Goal: Use online tool/utility: Utilize a website feature to perform a specific function

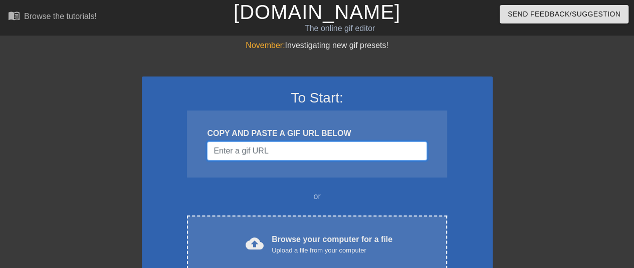
click at [241, 147] on input "Username" at bounding box center [316, 151] width 219 height 19
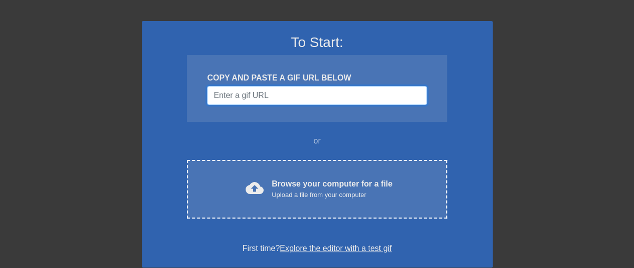
scroll to position [56, 0]
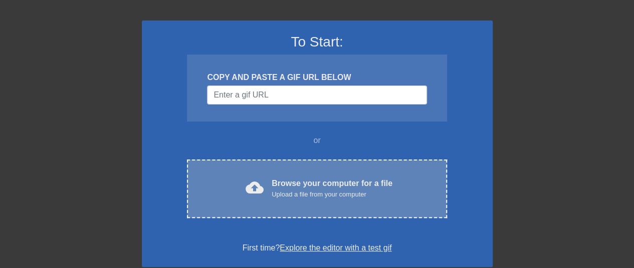
click at [400, 210] on div "cloud_upload Browse your computer for a file Upload a file from your computer C…" at bounding box center [316, 189] width 259 height 59
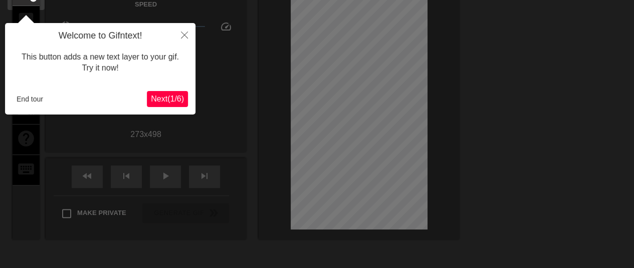
scroll to position [25, 0]
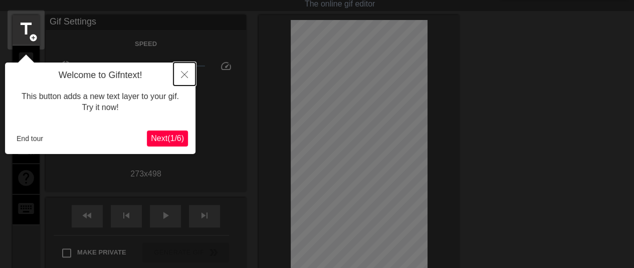
click at [186, 74] on icon "Close" at bounding box center [184, 74] width 7 height 7
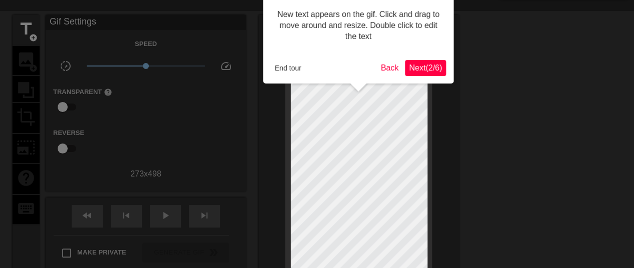
scroll to position [0, 0]
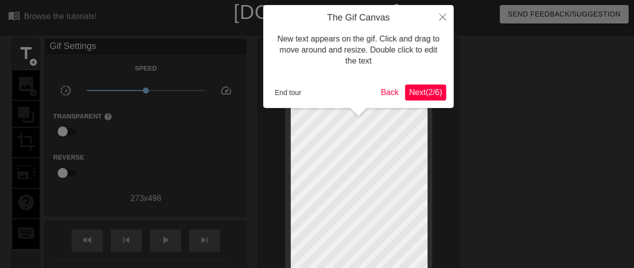
click at [423, 92] on span "Next ( 2 / 6 )" at bounding box center [425, 92] width 33 height 9
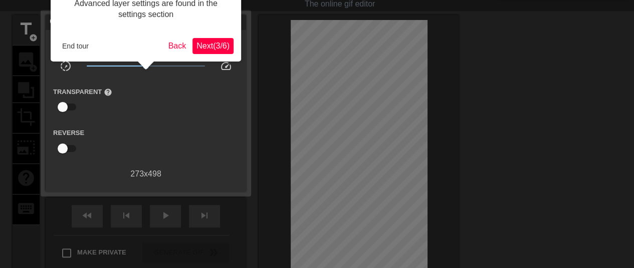
click at [221, 50] on span "Next ( 3 / 6 )" at bounding box center [212, 46] width 33 height 9
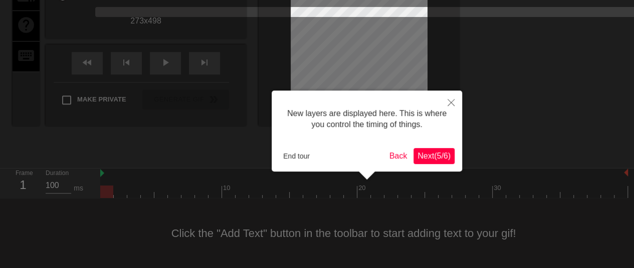
click at [432, 157] on span "Next ( 5 / 6 )" at bounding box center [433, 156] width 33 height 9
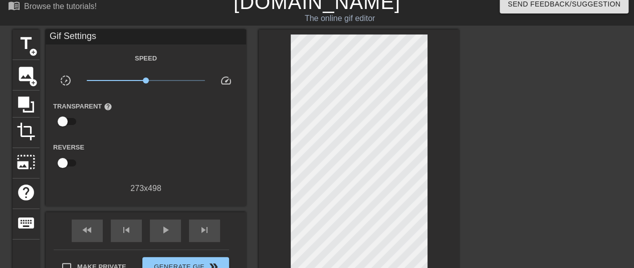
scroll to position [10, 0]
click at [16, 81] on div "image add_circle" at bounding box center [26, 75] width 27 height 31
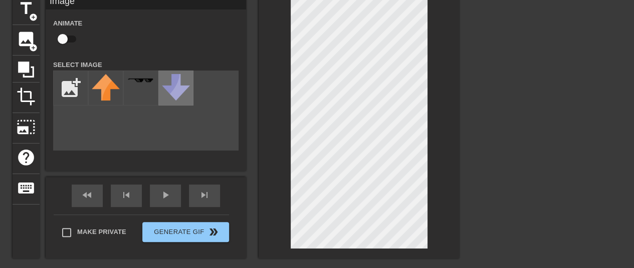
scroll to position [45, 0]
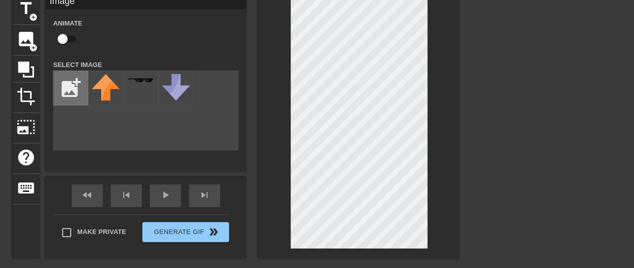
click at [71, 75] on input "file" at bounding box center [71, 88] width 34 height 34
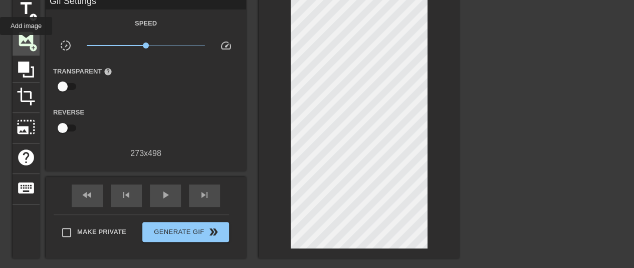
click at [26, 42] on span "image" at bounding box center [26, 39] width 19 height 19
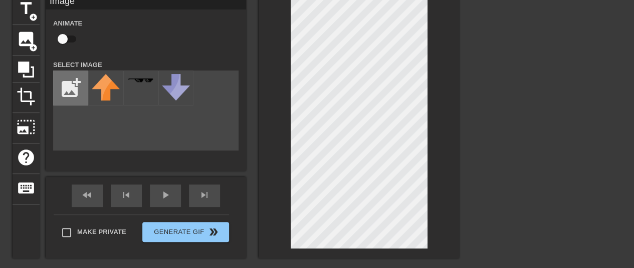
click at [67, 101] on input "file" at bounding box center [71, 88] width 34 height 34
type input "C:\fakepath\1f440.png"
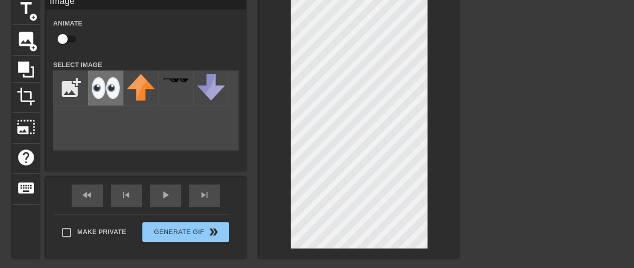
click at [110, 96] on img at bounding box center [106, 88] width 28 height 28
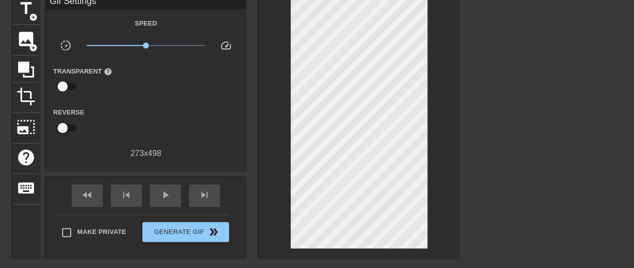
click at [450, 132] on div at bounding box center [358, 126] width 200 height 264
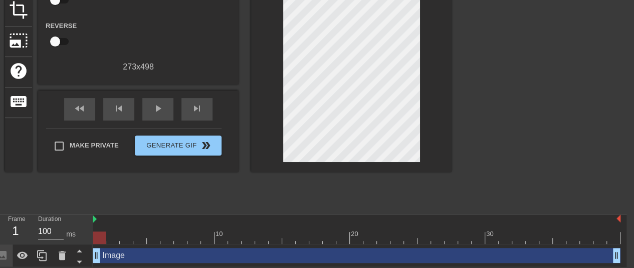
scroll to position [133, 0]
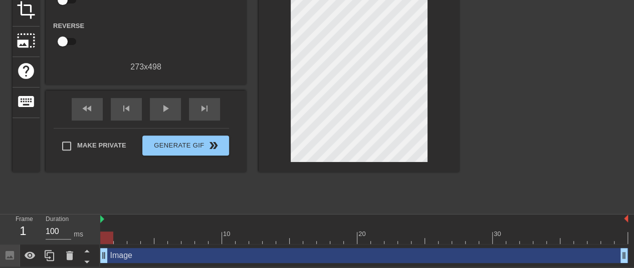
click at [104, 223] on div at bounding box center [363, 220] width 527 height 10
click at [159, 117] on div "play_arrow" at bounding box center [165, 109] width 31 height 23
click at [159, 117] on div "pause" at bounding box center [165, 109] width 31 height 23
click at [158, 214] on div "Frame 20 Duration 100 ms 10 20 30 Image drag_handle drag_handle" at bounding box center [317, 240] width 634 height 53
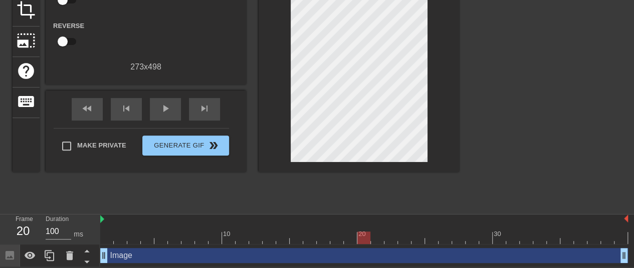
click at [151, 216] on div at bounding box center [363, 220] width 527 height 10
drag, startPoint x: 358, startPoint y: 238, endPoint x: 130, endPoint y: 240, distance: 227.4
click at [130, 240] on div at bounding box center [133, 238] width 13 height 13
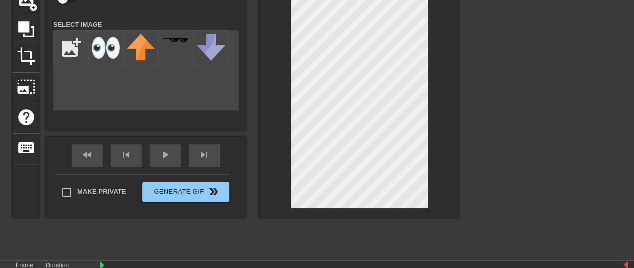
scroll to position [133, 0]
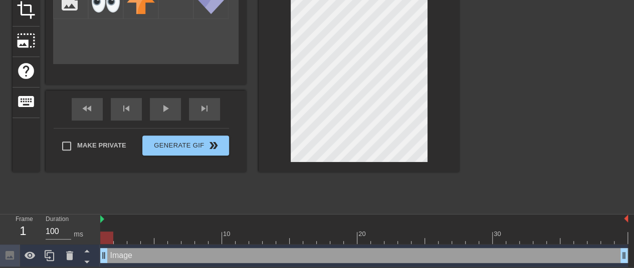
drag, startPoint x: 134, startPoint y: 235, endPoint x: 96, endPoint y: 229, distance: 39.0
click at [96, 229] on div "Frame 1 Duration 100 ms 10 20 30 Image drag_handle drag_handle" at bounding box center [317, 241] width 634 height 53
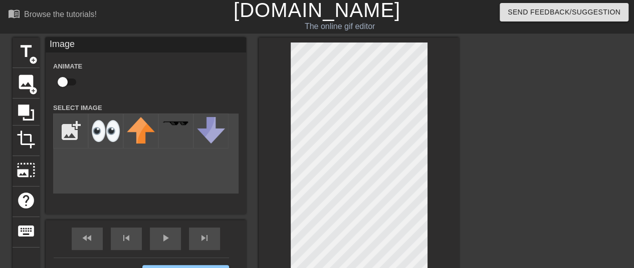
scroll to position [0, 0]
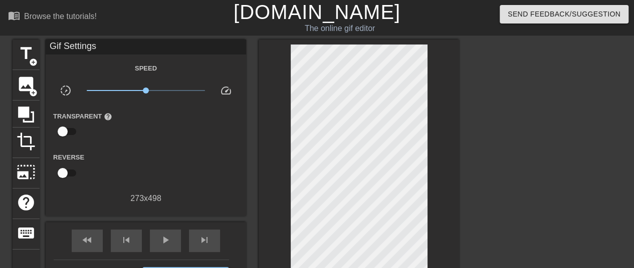
click at [444, 102] on div at bounding box center [358, 172] width 200 height 264
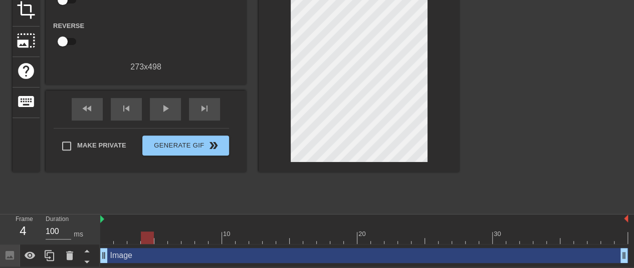
click at [151, 234] on div at bounding box center [363, 238] width 527 height 13
click at [315, 194] on div "title add_circle image add_circle crop photo_size_select_large help keyboard Gi…" at bounding box center [236, 58] width 446 height 301
drag, startPoint x: 151, startPoint y: 235, endPoint x: 138, endPoint y: 233, distance: 12.7
click at [138, 233] on div at bounding box center [133, 238] width 13 height 13
drag, startPoint x: 133, startPoint y: 236, endPoint x: 107, endPoint y: 236, distance: 26.0
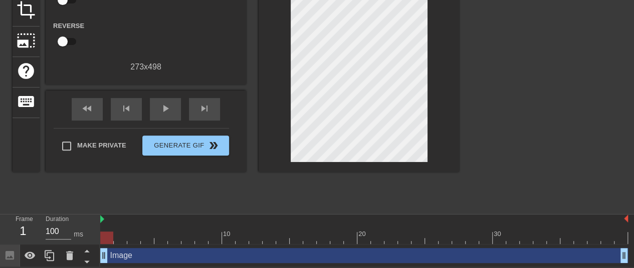
click at [107, 236] on div at bounding box center [106, 238] width 13 height 13
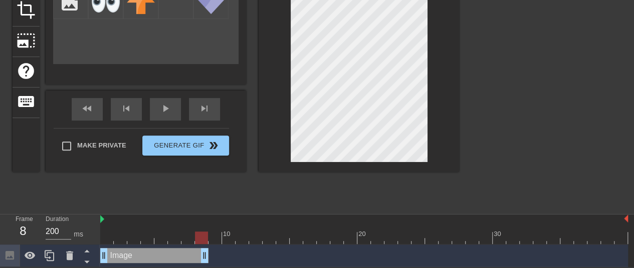
type input "100"
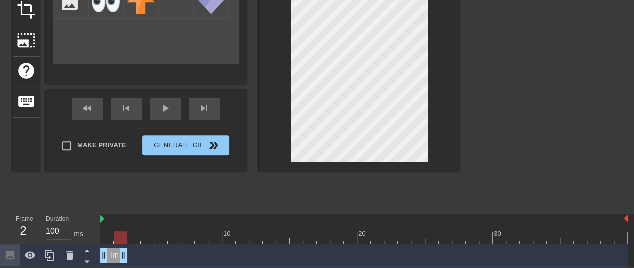
drag, startPoint x: 622, startPoint y: 257, endPoint x: 123, endPoint y: 259, distance: 498.9
drag, startPoint x: 120, startPoint y: 240, endPoint x: 129, endPoint y: 238, distance: 9.2
click at [129, 238] on div at bounding box center [133, 238] width 13 height 13
click at [109, 252] on div "Image drag_handle drag_handle" at bounding box center [113, 255] width 27 height 15
click at [129, 240] on div at bounding box center [363, 238] width 527 height 13
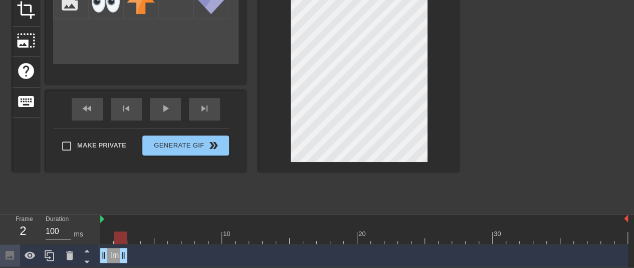
click at [114, 239] on div at bounding box center [363, 238] width 527 height 13
click at [135, 236] on div at bounding box center [363, 238] width 527 height 13
click at [113, 16] on div at bounding box center [105, 1] width 35 height 35
click at [107, 9] on img at bounding box center [106, 1] width 28 height 28
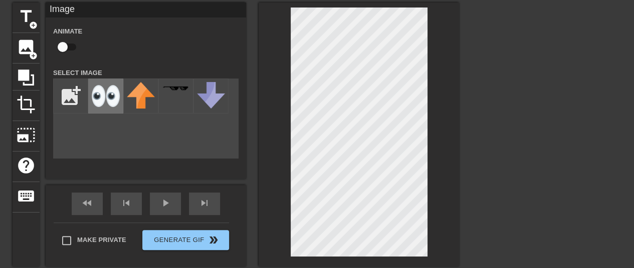
scroll to position [37, 0]
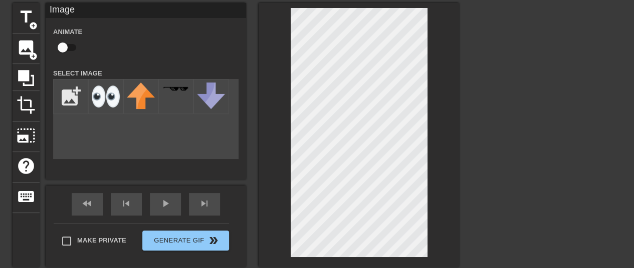
click at [459, 112] on div "title add_circle image add_circle crop photo_size_select_large help keyboard Im…" at bounding box center [317, 153] width 634 height 301
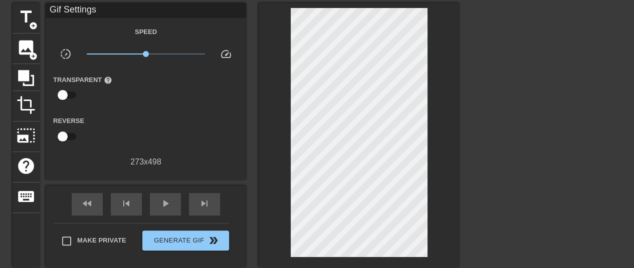
scroll to position [133, 0]
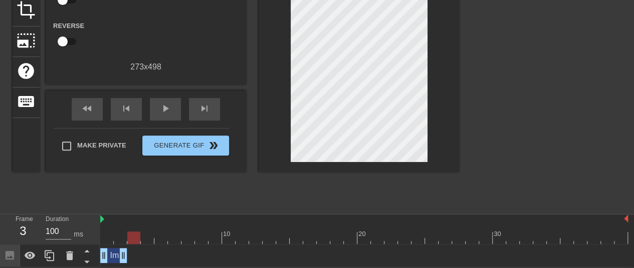
drag, startPoint x: 134, startPoint y: 252, endPoint x: 110, endPoint y: 260, distance: 24.9
click at [110, 260] on div "Image drag_handle drag_handle" at bounding box center [113, 255] width 27 height 15
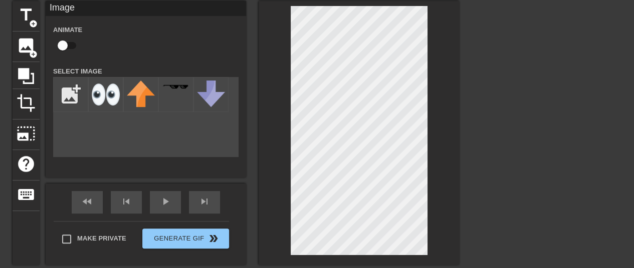
scroll to position [38, 0]
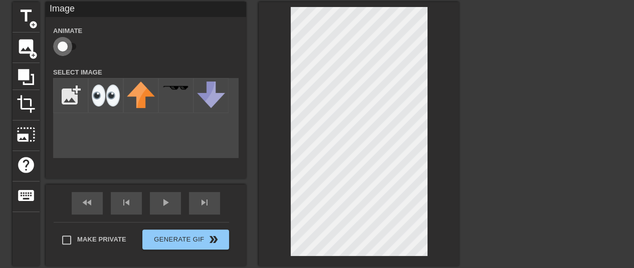
click at [62, 44] on input "checkbox" at bounding box center [62, 46] width 57 height 19
checkbox input "true"
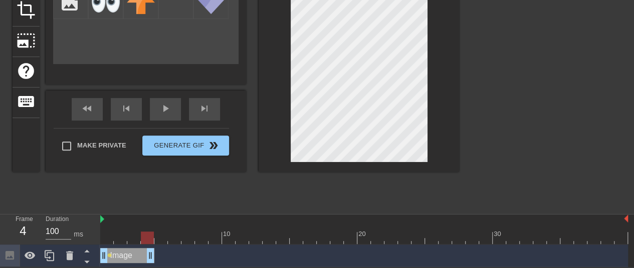
drag, startPoint x: 124, startPoint y: 255, endPoint x: 157, endPoint y: 251, distance: 33.4
click at [157, 251] on div "Image drag_handle drag_handle lens" at bounding box center [363, 255] width 527 height 15
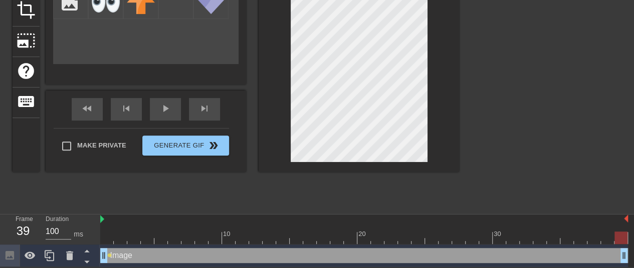
drag, startPoint x: 153, startPoint y: 253, endPoint x: 625, endPoint y: 218, distance: 473.6
click at [625, 218] on div "10 20 30 Image drag_handle drag_handle lens" at bounding box center [366, 241] width 533 height 53
click at [115, 234] on div at bounding box center [363, 238] width 527 height 13
click at [107, 236] on div at bounding box center [363, 238] width 527 height 13
click at [121, 235] on div at bounding box center [363, 238] width 527 height 13
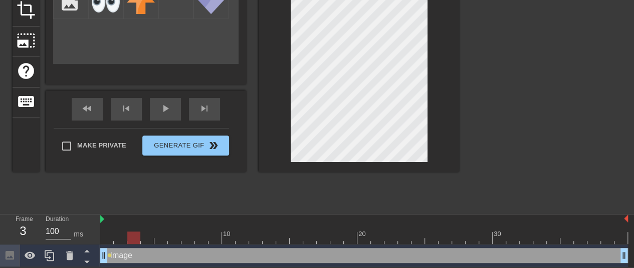
click at [131, 233] on div at bounding box center [363, 238] width 527 height 13
click at [115, 221] on div at bounding box center [363, 220] width 527 height 10
click at [122, 220] on div at bounding box center [363, 220] width 527 height 10
drag, startPoint x: 135, startPoint y: 237, endPoint x: 151, endPoint y: 236, distance: 16.6
click at [151, 236] on div at bounding box center [147, 238] width 13 height 13
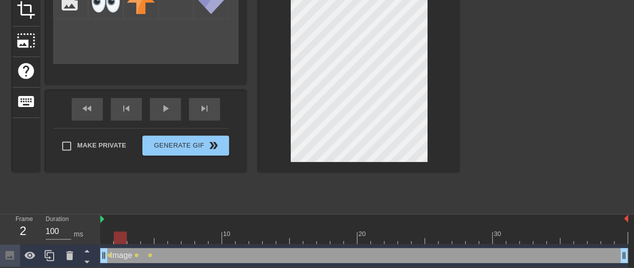
drag, startPoint x: 145, startPoint y: 238, endPoint x: 113, endPoint y: 235, distance: 32.2
click at [113, 235] on div at bounding box center [363, 238] width 527 height 13
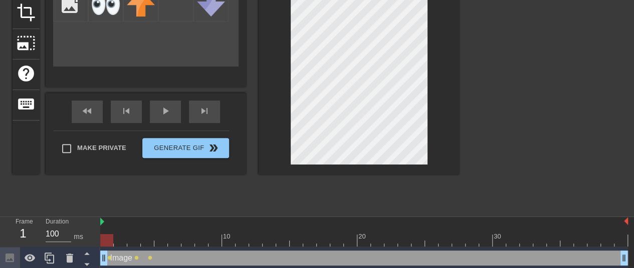
click at [121, 240] on div at bounding box center [363, 240] width 527 height 13
click at [106, 237] on div at bounding box center [363, 240] width 527 height 13
click at [121, 238] on div at bounding box center [363, 240] width 527 height 13
click at [130, 240] on div at bounding box center [363, 240] width 527 height 13
click at [146, 239] on div at bounding box center [363, 240] width 527 height 13
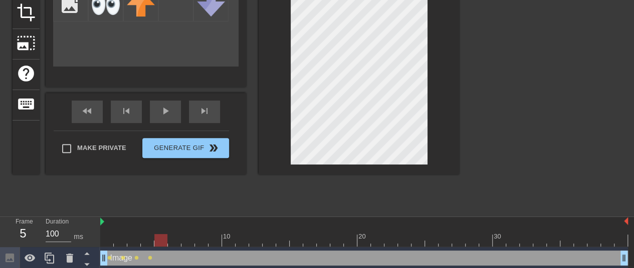
click at [167, 240] on div at bounding box center [363, 240] width 527 height 13
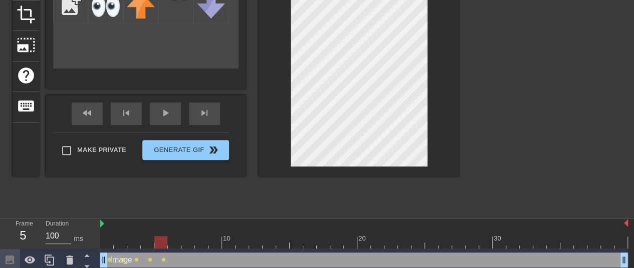
scroll to position [128, 0]
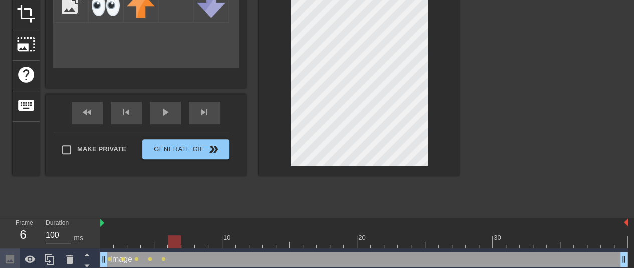
click at [172, 242] on div at bounding box center [363, 242] width 527 height 13
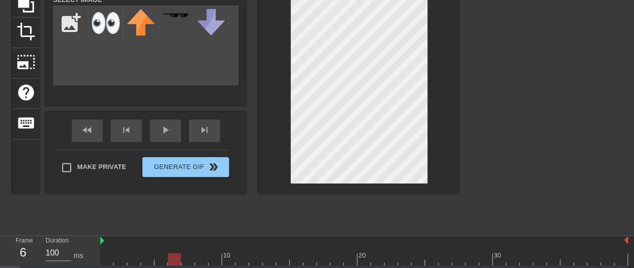
scroll to position [129, 0]
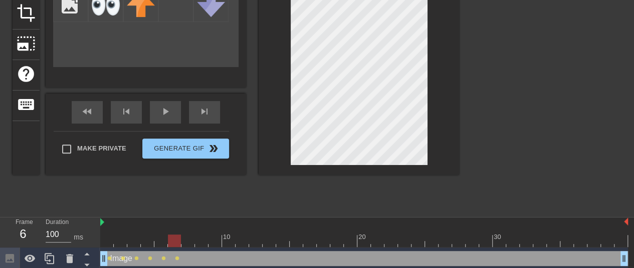
click at [157, 239] on div at bounding box center [363, 241] width 527 height 13
click at [174, 239] on div at bounding box center [363, 241] width 527 height 13
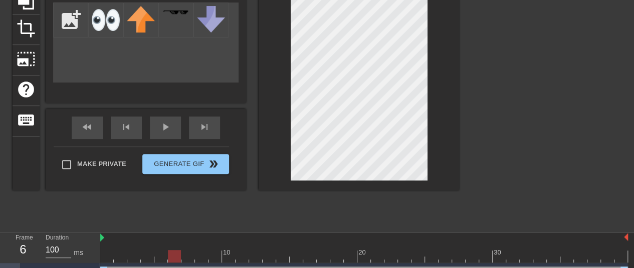
scroll to position [114, 0]
click at [191, 254] on div at bounding box center [363, 256] width 527 height 13
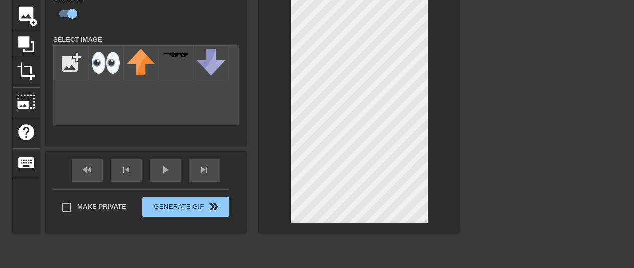
scroll to position [133, 0]
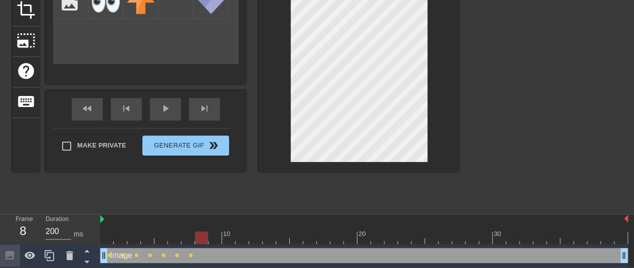
drag, startPoint x: 187, startPoint y: 236, endPoint x: 196, endPoint y: 234, distance: 9.1
click at [196, 234] on div at bounding box center [201, 238] width 13 height 13
click at [179, 233] on div at bounding box center [363, 238] width 527 height 13
click at [182, 235] on div at bounding box center [363, 238] width 527 height 13
click at [201, 236] on div at bounding box center [363, 238] width 527 height 13
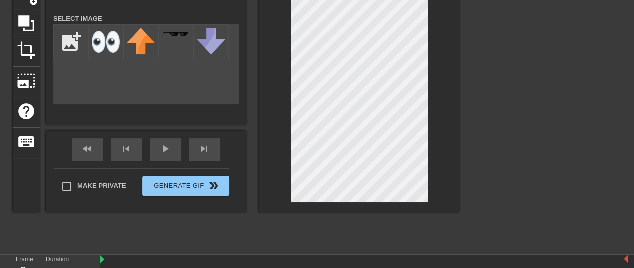
scroll to position [49, 0]
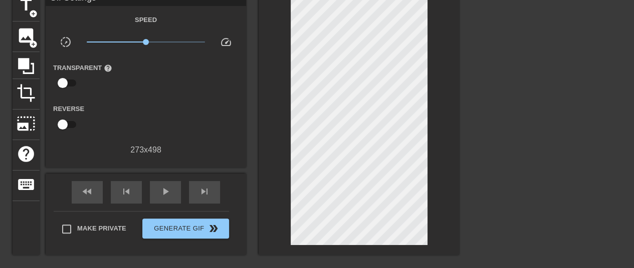
click at [534, 115] on div at bounding box center [546, 141] width 150 height 301
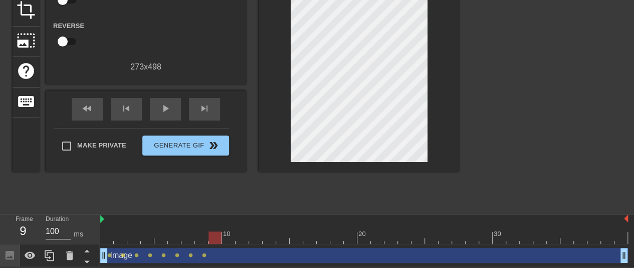
drag, startPoint x: 201, startPoint y: 235, endPoint x: 213, endPoint y: 234, distance: 12.0
click at [213, 234] on div at bounding box center [214, 238] width 13 height 13
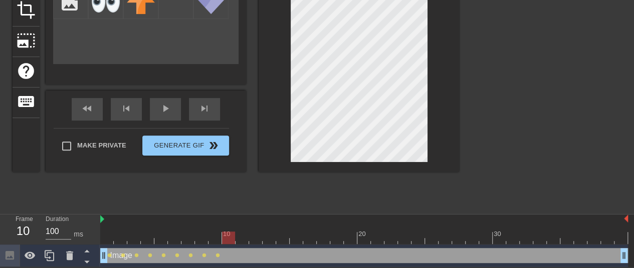
drag, startPoint x: 214, startPoint y: 237, endPoint x: 222, endPoint y: 233, distance: 8.8
click at [222, 233] on div at bounding box center [228, 238] width 13 height 13
drag, startPoint x: 228, startPoint y: 235, endPoint x: 237, endPoint y: 232, distance: 9.5
click at [237, 232] on div at bounding box center [241, 238] width 13 height 13
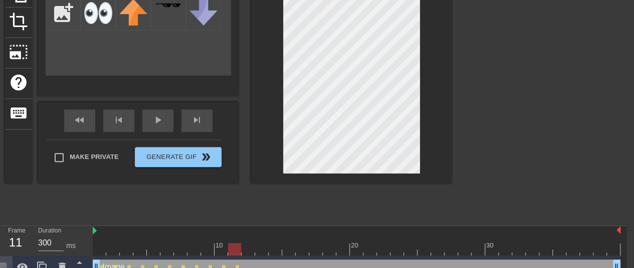
scroll to position [127, 8]
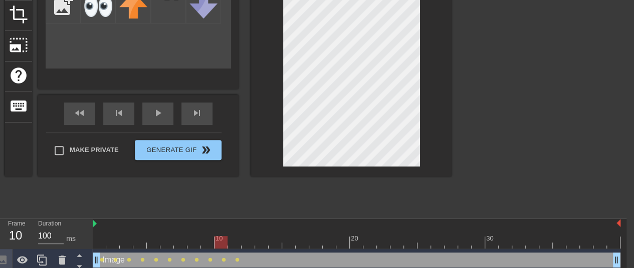
click at [218, 242] on div at bounding box center [356, 242] width 527 height 13
click at [231, 242] on div at bounding box center [356, 242] width 527 height 13
click at [244, 242] on div at bounding box center [356, 242] width 527 height 13
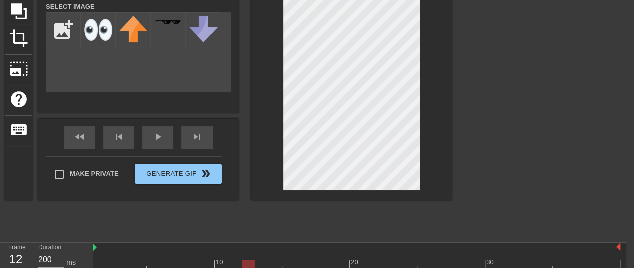
scroll to position [133, 8]
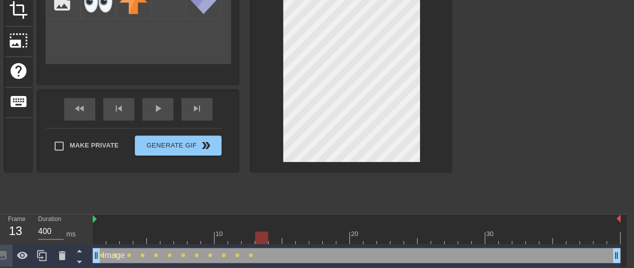
click at [258, 235] on div at bounding box center [356, 238] width 527 height 13
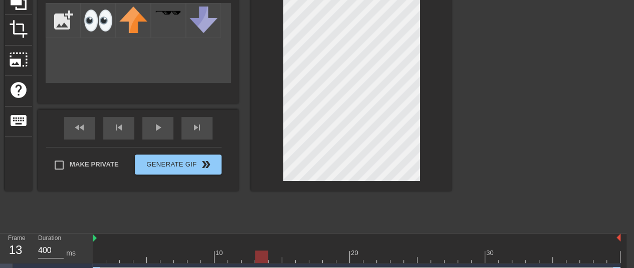
scroll to position [115, 8]
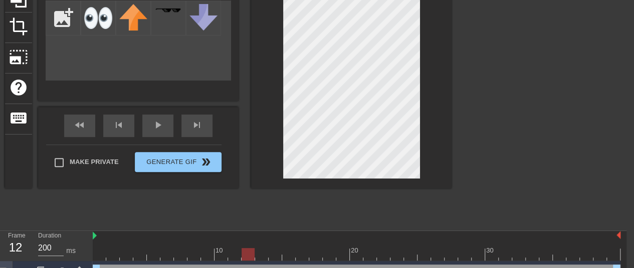
click at [246, 251] on div at bounding box center [356, 254] width 527 height 13
click at [261, 251] on div at bounding box center [356, 254] width 527 height 13
click at [278, 255] on div at bounding box center [356, 254] width 527 height 13
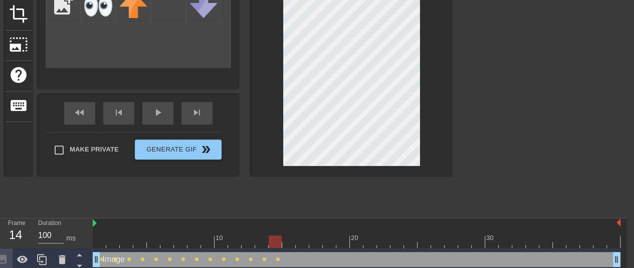
scroll to position [129, 8]
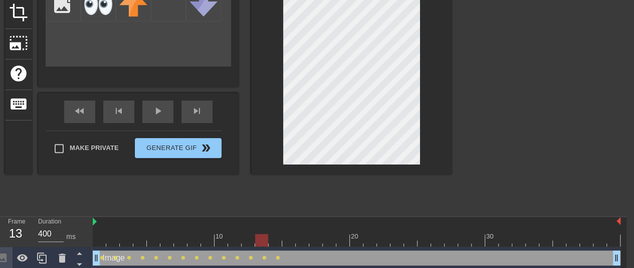
click at [261, 236] on div at bounding box center [356, 240] width 527 height 13
click at [271, 237] on div at bounding box center [356, 240] width 527 height 13
click at [291, 235] on div at bounding box center [356, 240] width 527 height 13
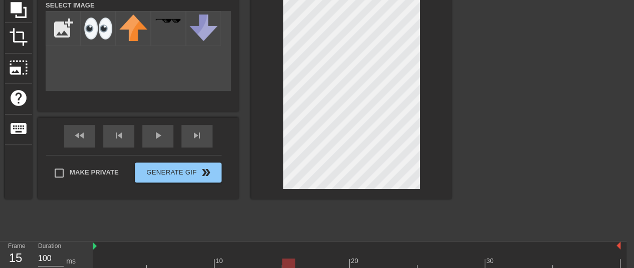
scroll to position [133, 8]
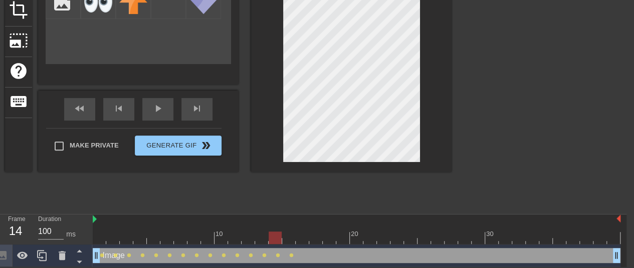
click at [271, 235] on div at bounding box center [356, 238] width 527 height 13
click at [290, 233] on div at bounding box center [356, 238] width 527 height 13
click at [305, 235] on div at bounding box center [356, 238] width 527 height 13
click at [291, 235] on div at bounding box center [356, 238] width 527 height 13
click at [301, 236] on div at bounding box center [356, 238] width 527 height 13
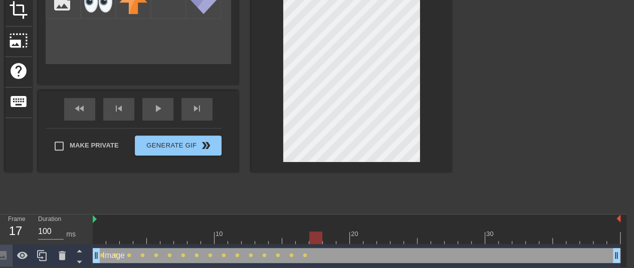
click at [316, 236] on div at bounding box center [356, 238] width 527 height 13
click at [327, 237] on div at bounding box center [356, 238] width 527 height 13
click at [313, 232] on div at bounding box center [356, 238] width 527 height 13
click at [395, 124] on div "menu_book Browse the tutorials! [DOMAIN_NAME] The online gif editor Send Feedba…" at bounding box center [309, 67] width 634 height 399
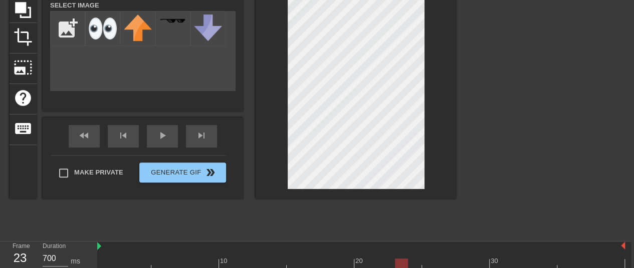
scroll to position [132, 0]
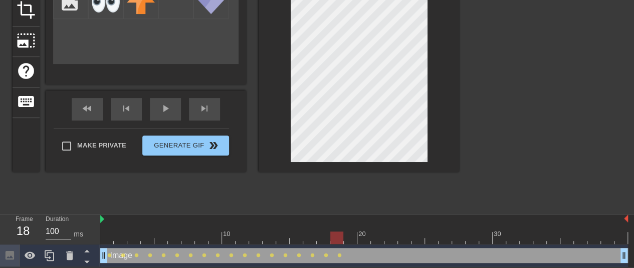
click at [333, 233] on div at bounding box center [363, 238] width 527 height 13
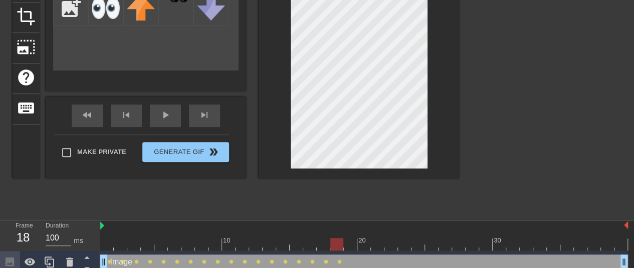
scroll to position [127, 0]
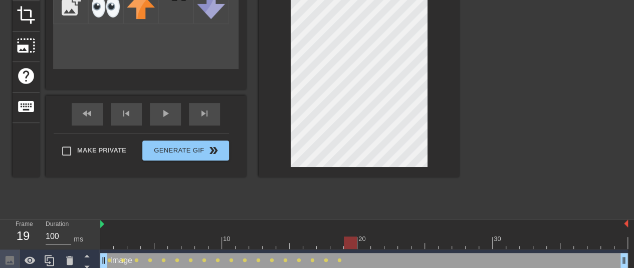
click at [350, 239] on div at bounding box center [363, 243] width 527 height 13
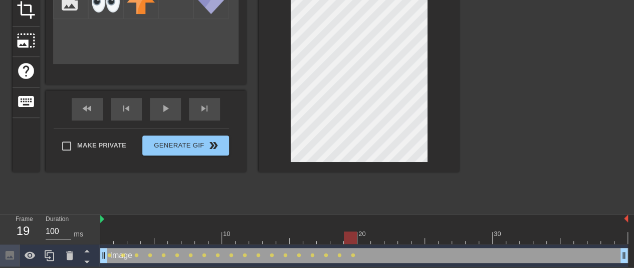
scroll to position [133, 0]
click at [339, 240] on div at bounding box center [363, 238] width 527 height 13
click at [350, 239] on div at bounding box center [363, 238] width 527 height 13
click at [368, 237] on div at bounding box center [363, 238] width 527 height 13
click at [347, 237] on div at bounding box center [363, 238] width 527 height 13
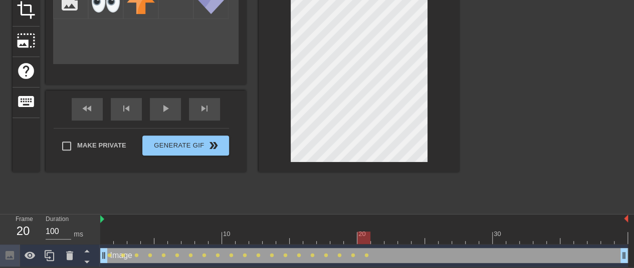
click at [368, 239] on div at bounding box center [363, 238] width 527 height 13
click at [380, 238] on div at bounding box center [363, 238] width 527 height 13
click at [391, 233] on div at bounding box center [363, 238] width 527 height 13
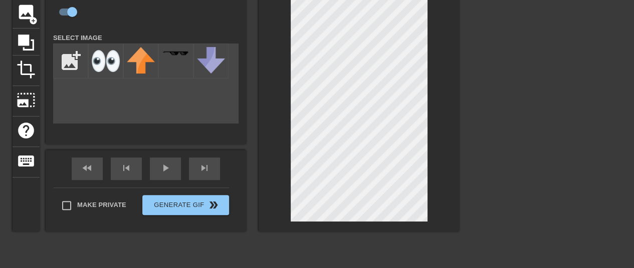
scroll to position [66, 0]
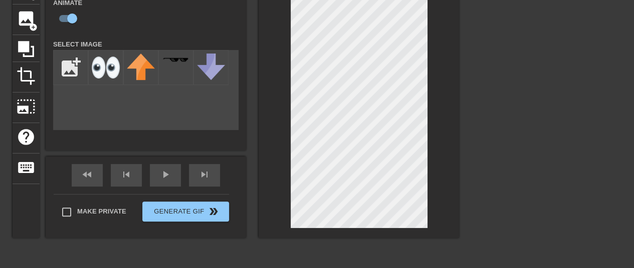
click at [491, 104] on div at bounding box center [546, 124] width 150 height 301
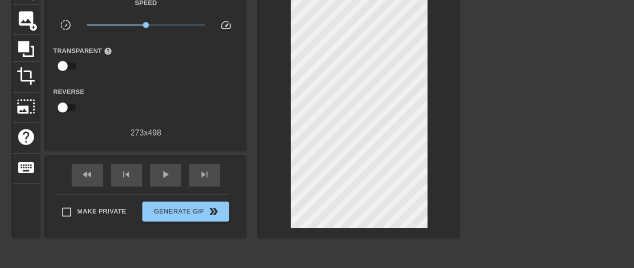
scroll to position [133, 0]
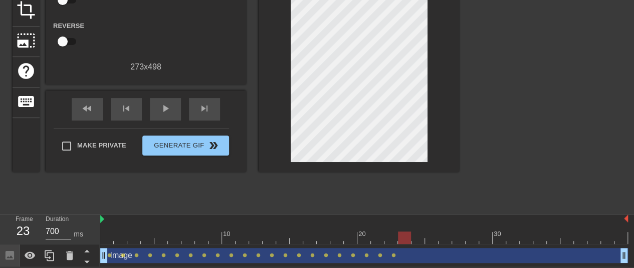
click at [405, 236] on div at bounding box center [363, 238] width 527 height 13
click at [618, 236] on div at bounding box center [363, 238] width 527 height 13
click at [405, 238] on div at bounding box center [363, 238] width 527 height 13
click at [389, 239] on div at bounding box center [363, 238] width 527 height 13
click at [408, 237] on div at bounding box center [363, 238] width 527 height 13
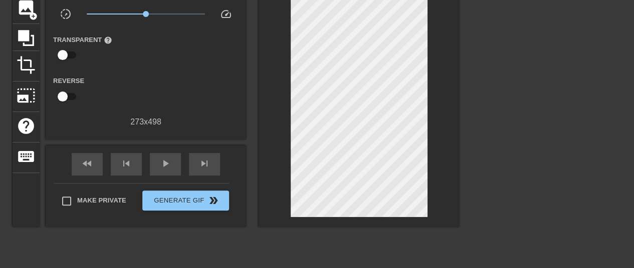
scroll to position [76, 0]
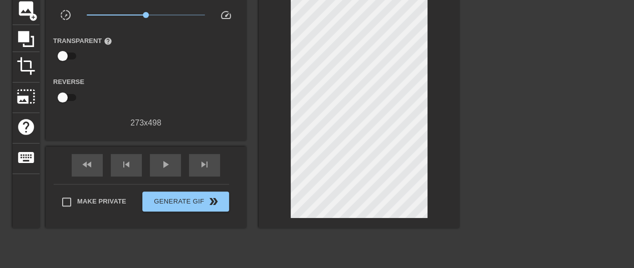
click at [507, 80] on div at bounding box center [546, 114] width 150 height 301
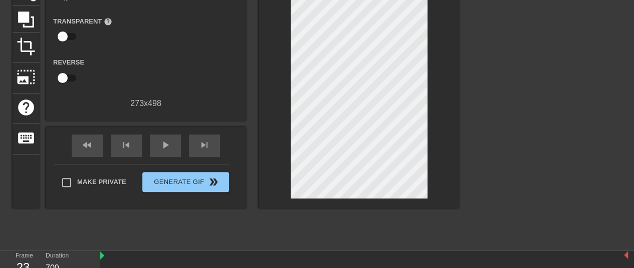
scroll to position [133, 0]
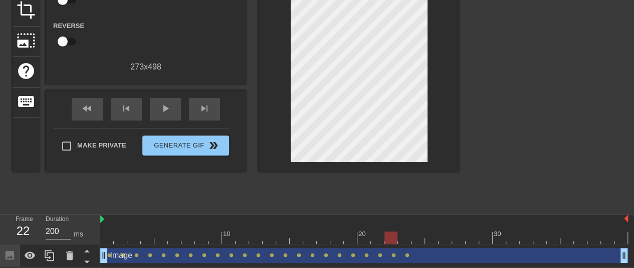
click at [396, 239] on div at bounding box center [363, 238] width 527 height 13
click at [406, 238] on div at bounding box center [363, 238] width 527 height 13
click at [414, 237] on div at bounding box center [363, 238] width 527 height 13
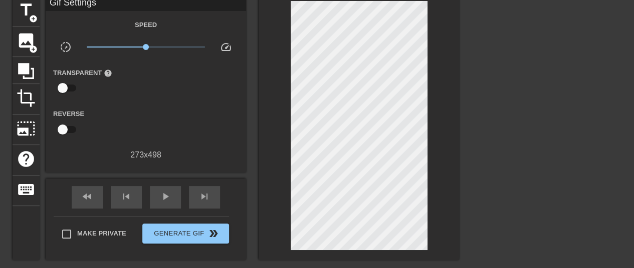
scroll to position [43, 0]
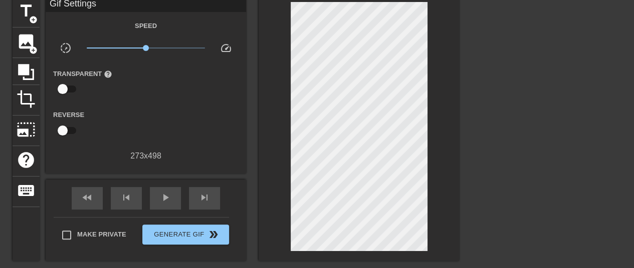
click at [513, 90] on div at bounding box center [546, 147] width 150 height 301
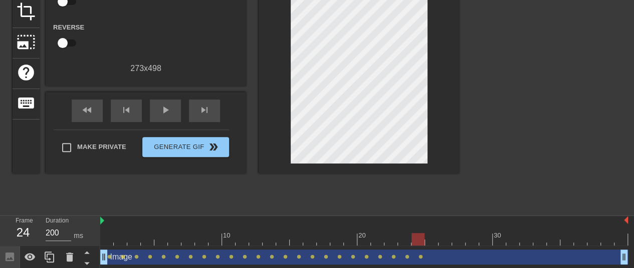
scroll to position [131, 0]
click at [406, 235] on div at bounding box center [363, 239] width 527 height 13
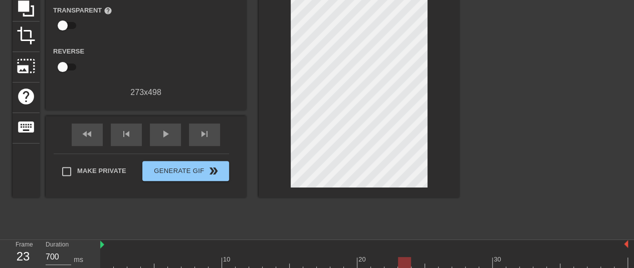
scroll to position [106, 0]
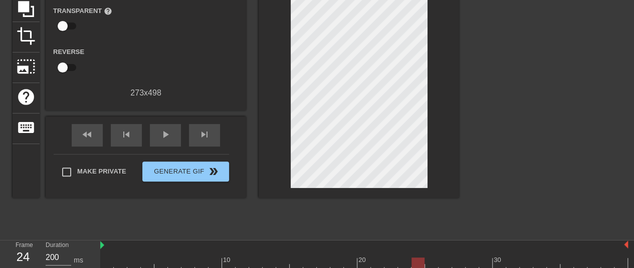
click at [414, 257] on div at bounding box center [418, 257] width 14 height 13
click at [431, 261] on div at bounding box center [363, 264] width 527 height 13
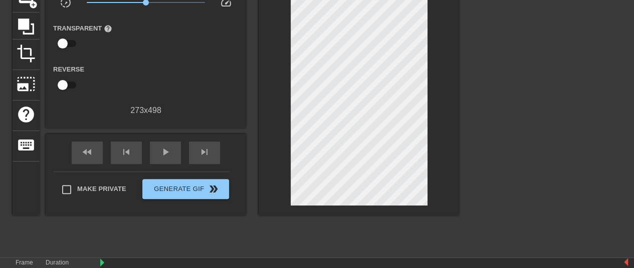
click at [510, 97] on div at bounding box center [546, 101] width 150 height 301
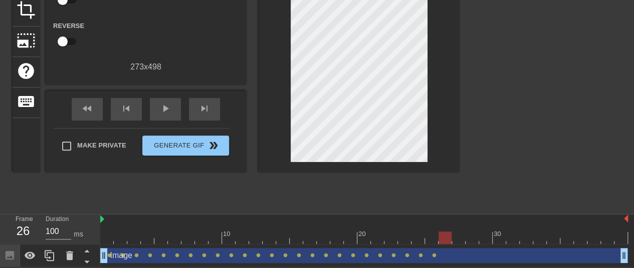
click at [448, 232] on div at bounding box center [363, 238] width 527 height 13
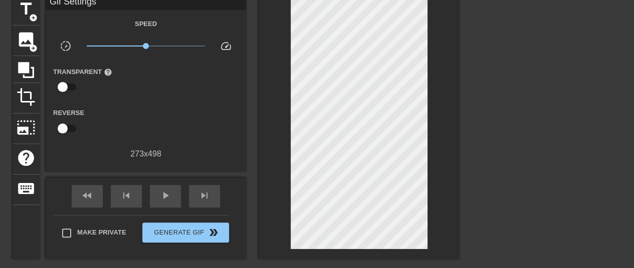
scroll to position [44, 0]
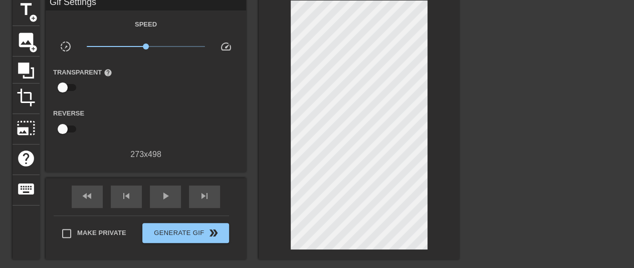
click at [500, 102] on div at bounding box center [546, 145] width 150 height 301
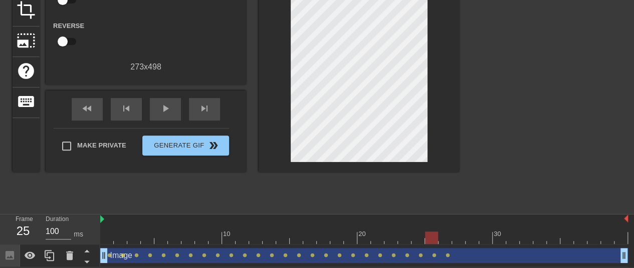
click at [433, 235] on div at bounding box center [363, 238] width 527 height 13
click at [446, 238] on div at bounding box center [363, 238] width 527 height 13
click at [453, 238] on div at bounding box center [363, 238] width 527 height 13
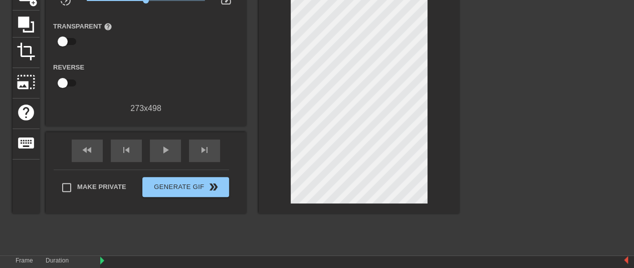
scroll to position [90, 0]
click at [491, 66] on div at bounding box center [546, 100] width 150 height 301
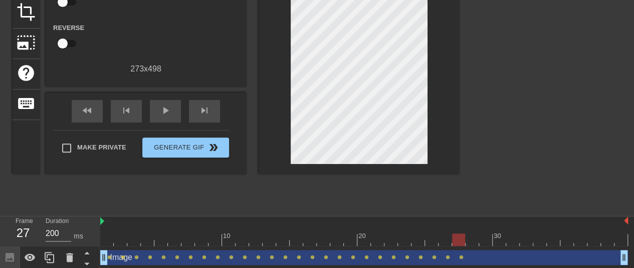
scroll to position [133, 0]
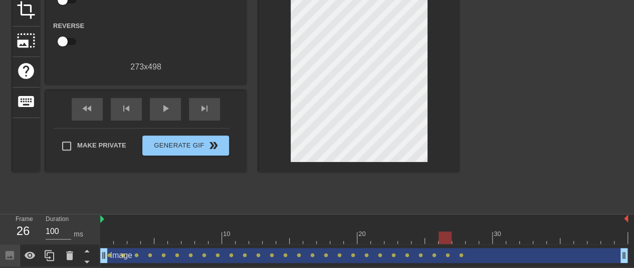
click at [448, 235] on div at bounding box center [363, 238] width 527 height 13
click at [462, 235] on div at bounding box center [363, 238] width 527 height 13
click at [471, 238] on div at bounding box center [363, 238] width 527 height 13
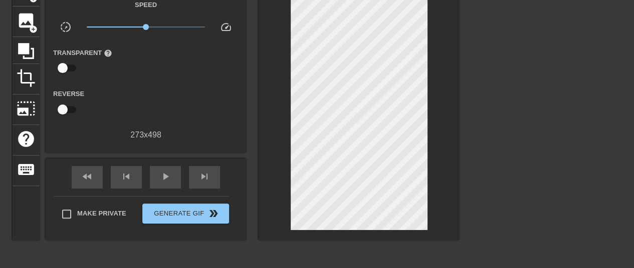
scroll to position [63, 0]
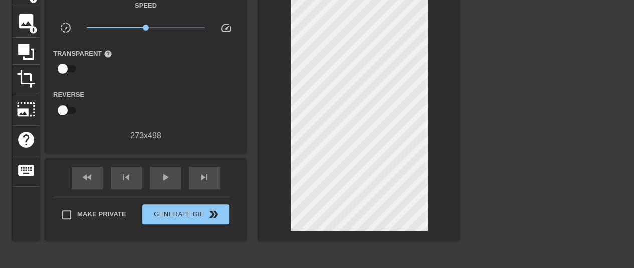
click at [532, 93] on div at bounding box center [546, 127] width 150 height 301
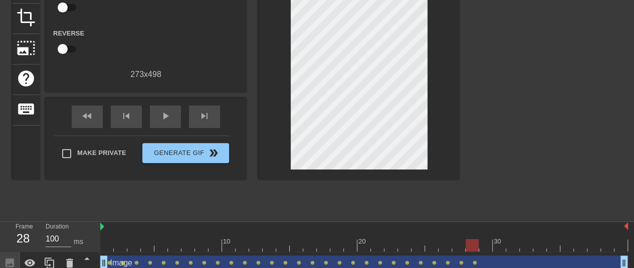
scroll to position [125, 0]
click at [483, 241] on div at bounding box center [363, 245] width 527 height 13
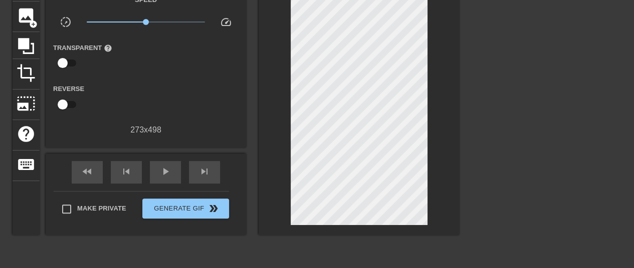
scroll to position [68, 0]
click at [495, 112] on div at bounding box center [546, 121] width 150 height 301
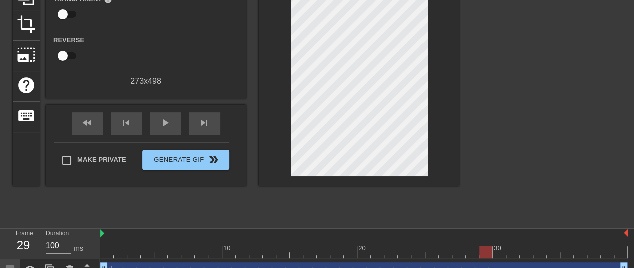
scroll to position [118, 0]
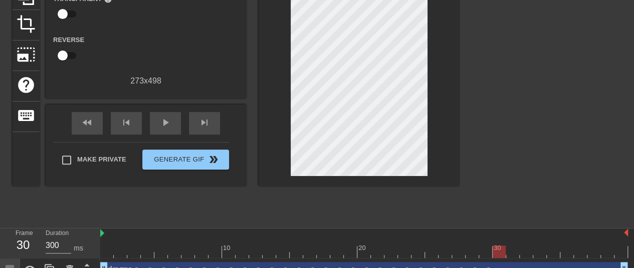
click at [503, 248] on div at bounding box center [363, 252] width 527 height 13
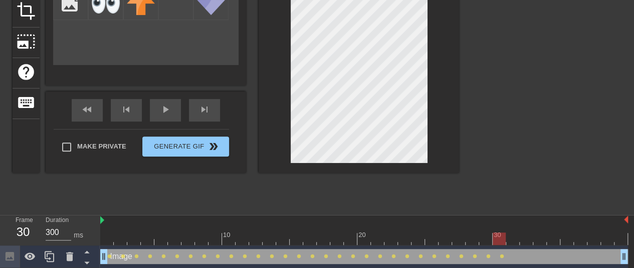
scroll to position [133, 0]
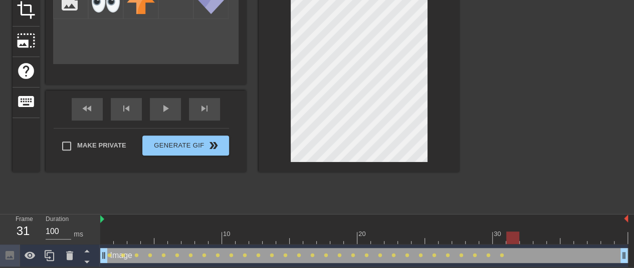
click at [511, 232] on div at bounding box center [363, 238] width 527 height 13
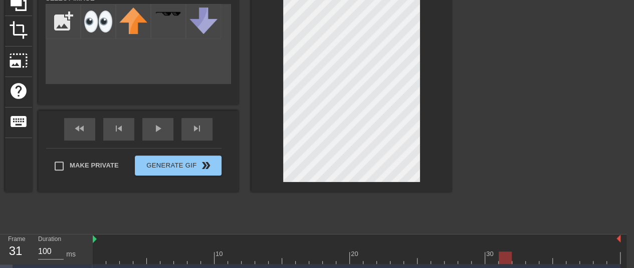
scroll to position [133, 8]
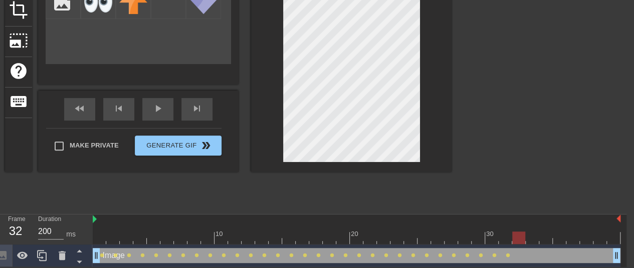
click at [517, 234] on div at bounding box center [356, 238] width 527 height 13
click at [531, 236] on div at bounding box center [356, 238] width 527 height 13
click at [544, 237] on div at bounding box center [356, 238] width 527 height 13
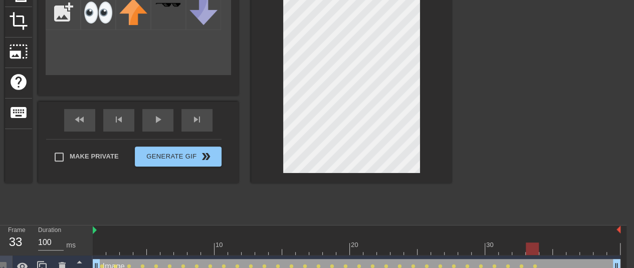
click at [526, 247] on div at bounding box center [356, 249] width 527 height 13
click at [536, 249] on div at bounding box center [531, 249] width 13 height 13
click at [545, 249] on div at bounding box center [356, 249] width 527 height 13
click at [560, 253] on div at bounding box center [356, 249] width 527 height 13
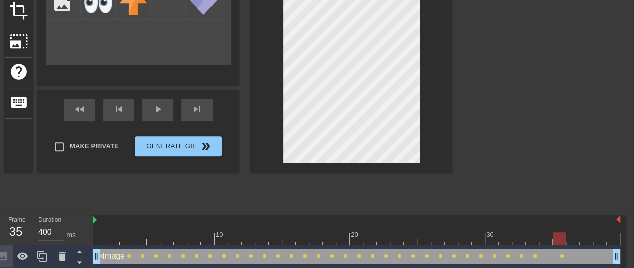
scroll to position [132, 8]
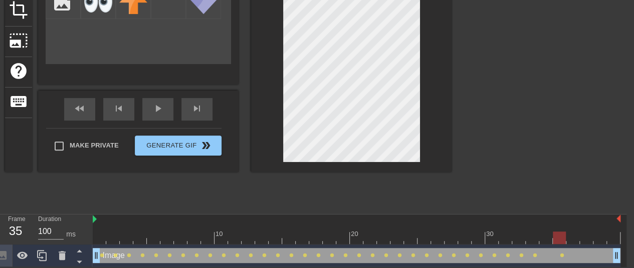
click at [573, 232] on div at bounding box center [356, 238] width 527 height 13
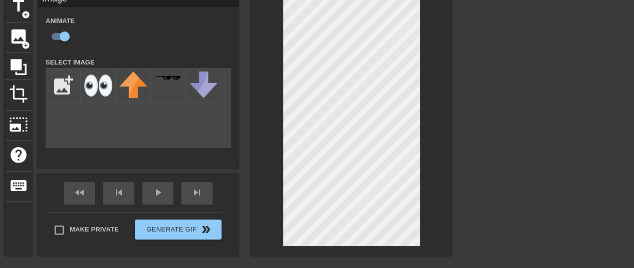
scroll to position [133, 8]
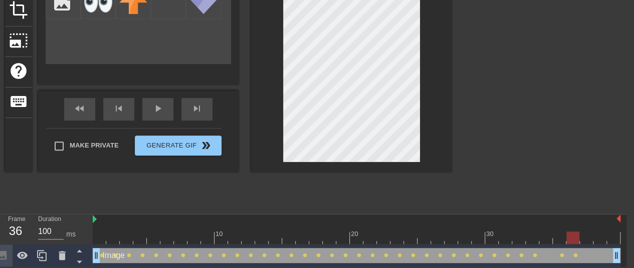
click at [583, 238] on div at bounding box center [356, 238] width 527 height 13
click at [574, 236] on div at bounding box center [356, 238] width 527 height 13
click at [588, 235] on div at bounding box center [356, 238] width 527 height 13
click at [599, 239] on div at bounding box center [356, 238] width 527 height 13
click at [610, 237] on div at bounding box center [356, 238] width 527 height 13
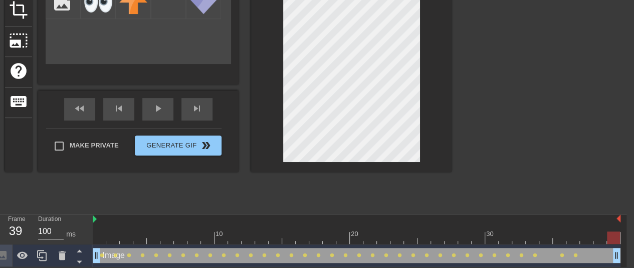
scroll to position [80, 8]
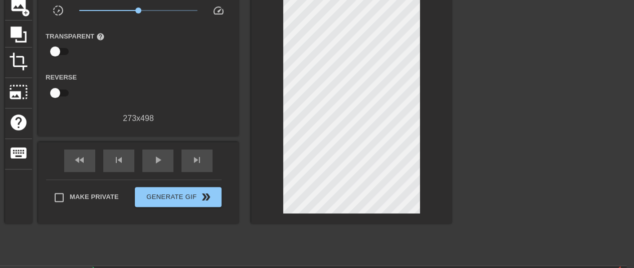
click at [502, 68] on div at bounding box center [538, 109] width 150 height 301
click at [159, 161] on span "play_arrow" at bounding box center [158, 160] width 12 height 12
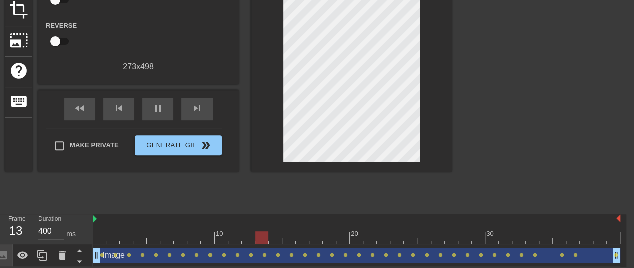
scroll to position [131, 8]
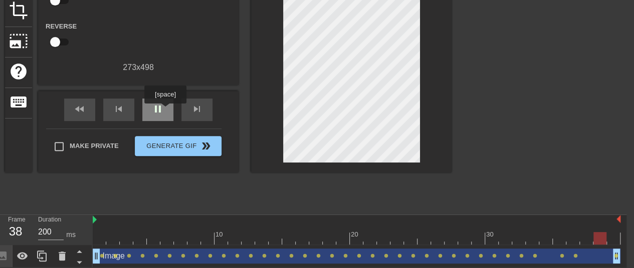
type input "100"
click at [165, 111] on div "pause" at bounding box center [157, 110] width 31 height 23
click at [78, 262] on icon at bounding box center [79, 263] width 5 height 3
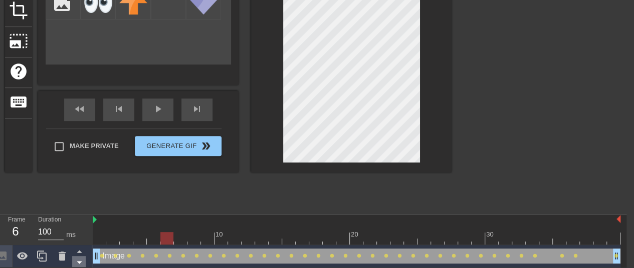
click at [82, 262] on icon at bounding box center [79, 262] width 13 height 13
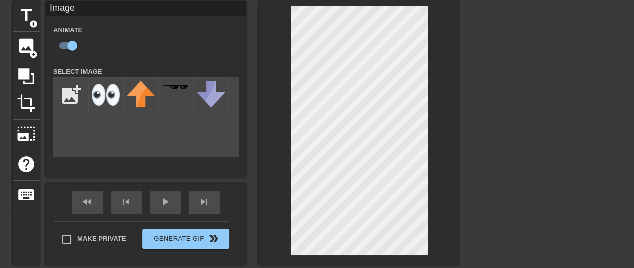
scroll to position [19, 0]
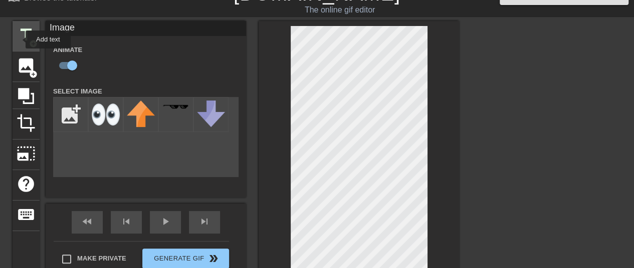
click at [19, 40] on span "title" at bounding box center [26, 35] width 19 height 19
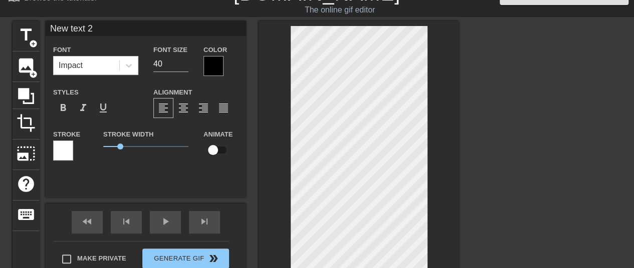
scroll to position [1, 1]
type input "e"
type textarea "e"
type input "ee"
type textarea "ee"
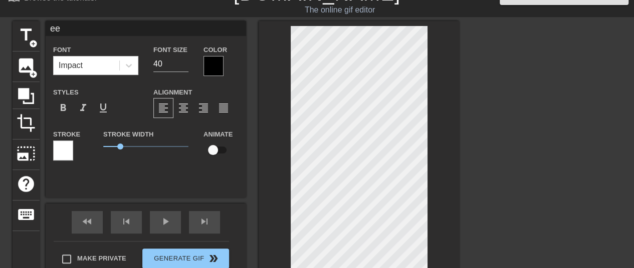
type input "e"
type textarea "e"
type input "ey"
type textarea "ey"
type input "eye"
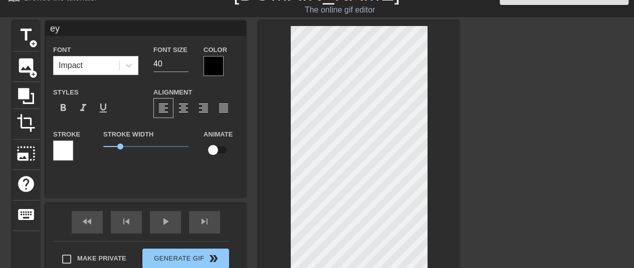
type textarea "eye"
type input "eyes"
type textarea "eyes"
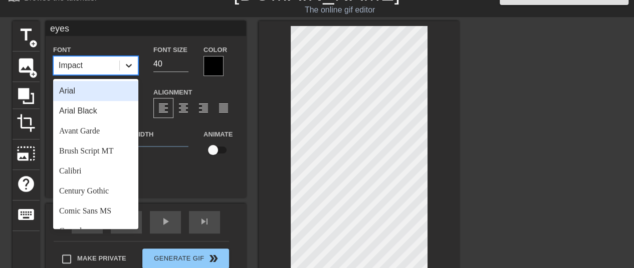
click at [131, 65] on icon at bounding box center [129, 66] width 10 height 10
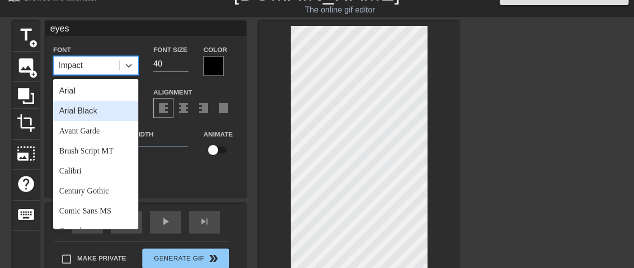
click at [111, 109] on div "Arial Black" at bounding box center [95, 111] width 85 height 20
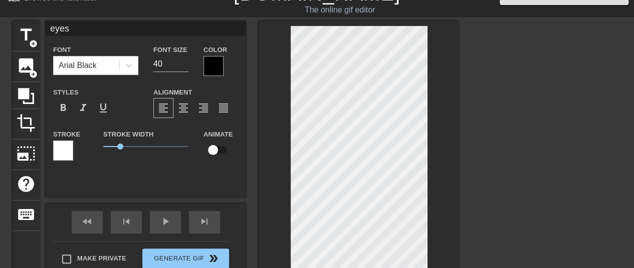
click at [215, 66] on div at bounding box center [213, 66] width 20 height 20
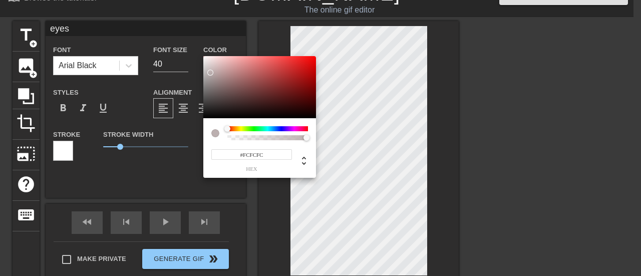
type input "#FFFFFF"
drag, startPoint x: 213, startPoint y: 77, endPoint x: 191, endPoint y: 41, distance: 42.0
click at [191, 41] on div "#FFFFFF hex" at bounding box center [320, 138] width 641 height 276
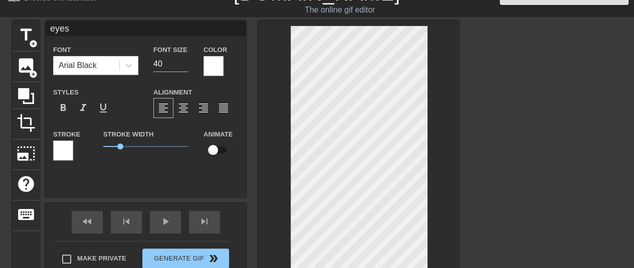
click at [68, 144] on div at bounding box center [63, 151] width 20 height 20
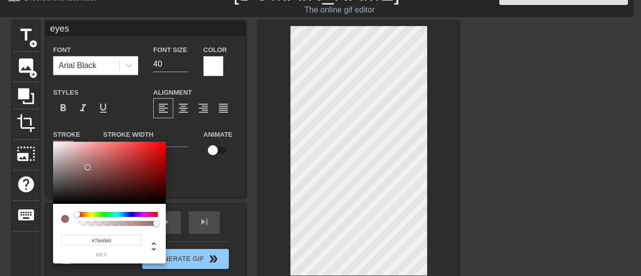
type input "#000000"
drag, startPoint x: 89, startPoint y: 166, endPoint x: 23, endPoint y: 222, distance: 87.4
click at [23, 222] on div "#000000 hex" at bounding box center [320, 138] width 641 height 276
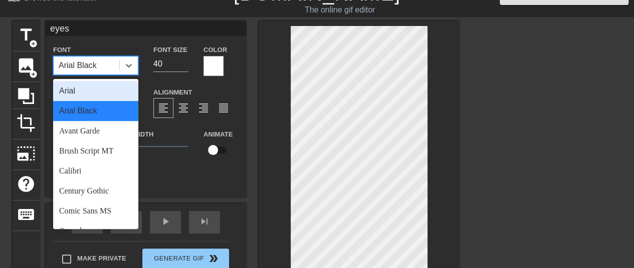
click at [91, 65] on div "Arial Black" at bounding box center [78, 66] width 38 height 12
click at [86, 90] on div "Arial" at bounding box center [95, 91] width 85 height 20
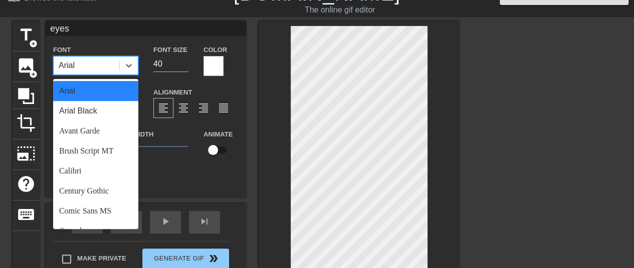
click at [77, 60] on div "Arial" at bounding box center [87, 66] width 66 height 18
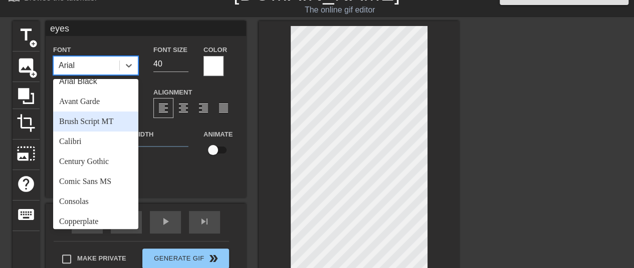
scroll to position [29, 0]
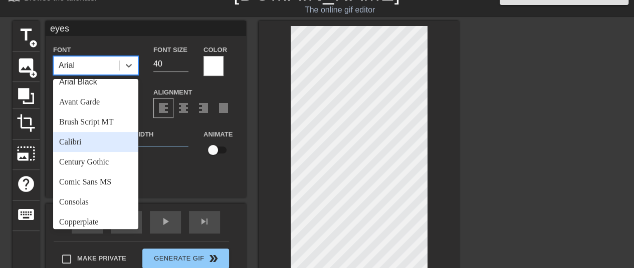
click at [73, 144] on div "Calibri" at bounding box center [95, 142] width 85 height 20
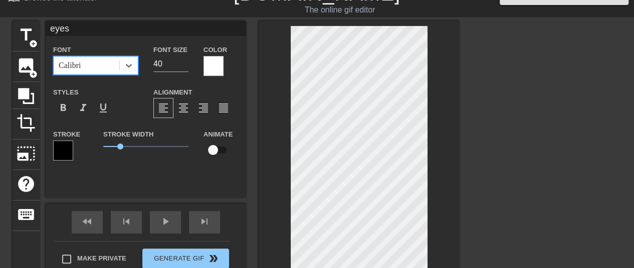
click at [86, 61] on div "Calibri" at bounding box center [87, 66] width 66 height 18
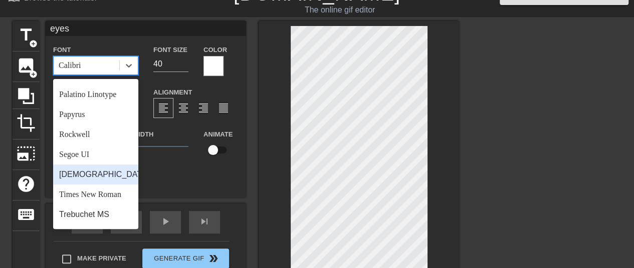
scroll to position [353, 0]
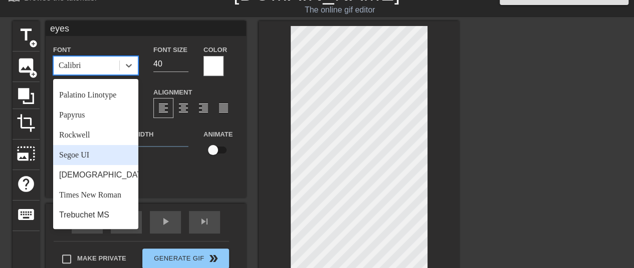
click at [76, 145] on div "Segoe UI" at bounding box center [95, 155] width 85 height 20
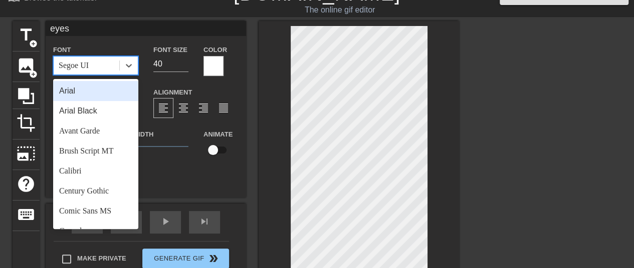
click at [76, 67] on div "Segoe UI" at bounding box center [74, 66] width 30 height 12
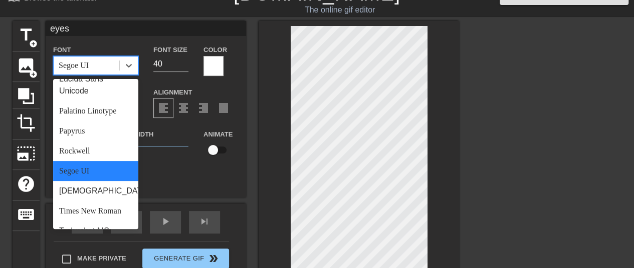
scroll to position [359, 0]
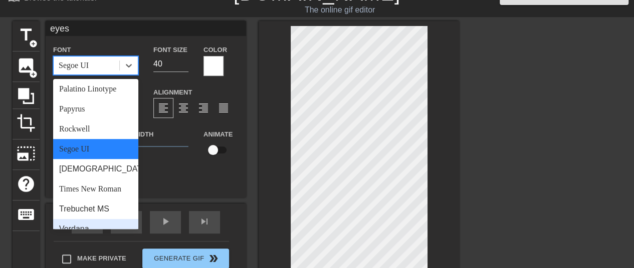
click at [77, 219] on div "Verdana" at bounding box center [95, 229] width 85 height 20
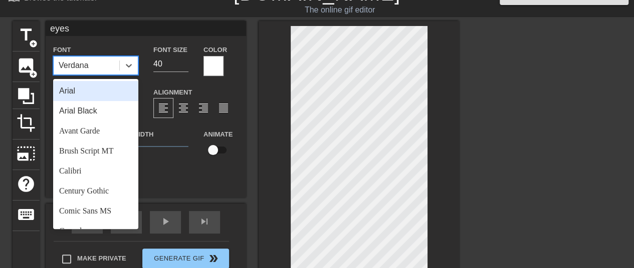
click at [87, 66] on div "Verdana" at bounding box center [74, 66] width 30 height 12
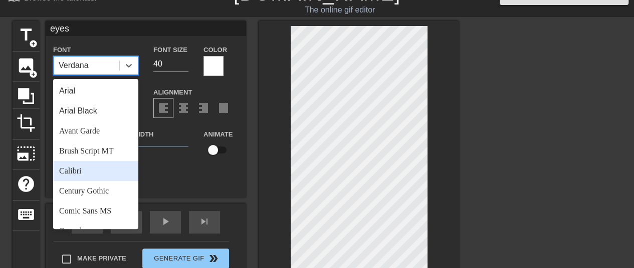
click at [80, 165] on div "Calibri" at bounding box center [95, 171] width 85 height 20
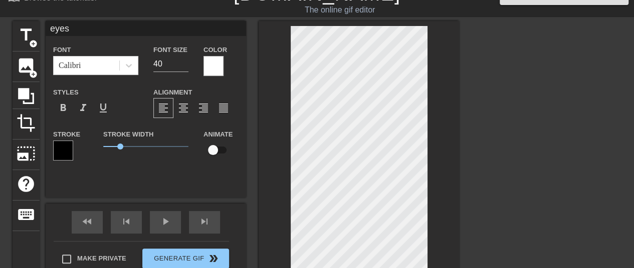
click at [60, 149] on div at bounding box center [63, 151] width 20 height 20
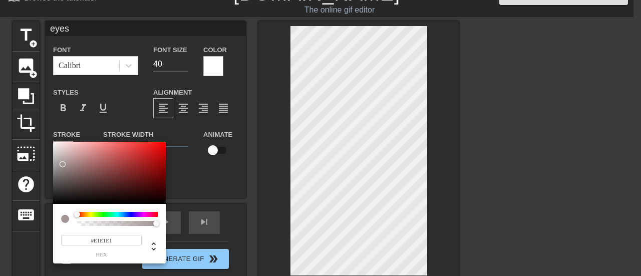
type input "#FFFFFF"
drag, startPoint x: 63, startPoint y: 164, endPoint x: 46, endPoint y: 134, distance: 34.5
click at [46, 134] on div "#FFFFFF hex" at bounding box center [320, 138] width 641 height 276
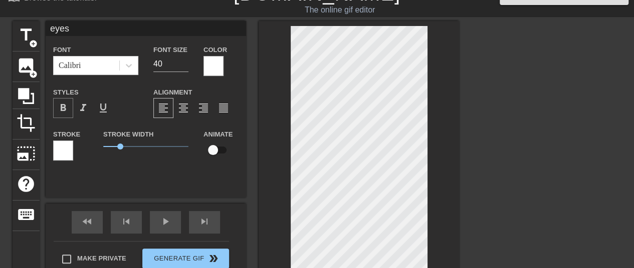
click at [62, 106] on span "format_bold" at bounding box center [63, 108] width 12 height 12
click at [26, 88] on icon at bounding box center [26, 96] width 16 height 16
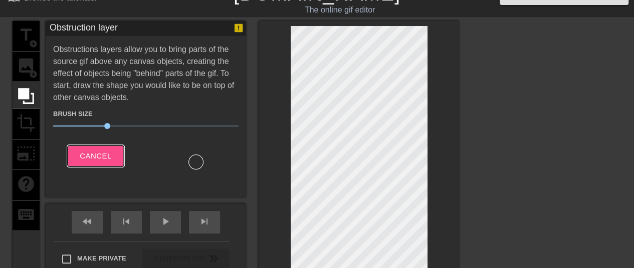
click at [106, 156] on span "Cancel" at bounding box center [96, 156] width 32 height 13
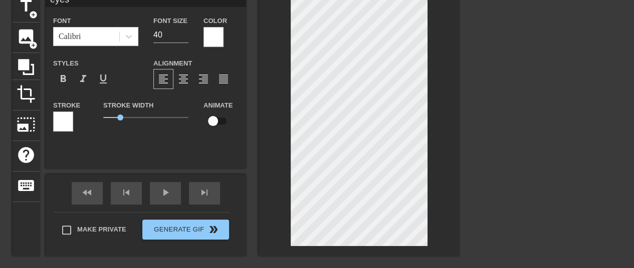
scroll to position [26, 0]
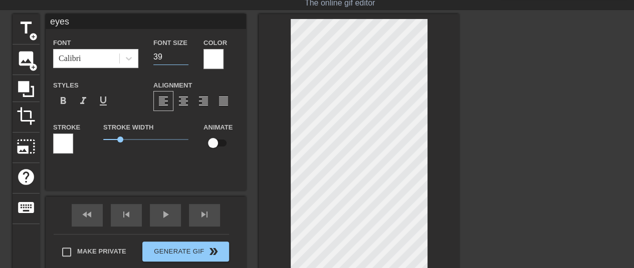
click at [184, 58] on input "39" at bounding box center [170, 57] width 35 height 16
click at [184, 58] on input "38" at bounding box center [170, 57] width 35 height 16
click at [184, 58] on input "37" at bounding box center [170, 57] width 35 height 16
click at [184, 58] on input "36" at bounding box center [170, 57] width 35 height 16
click at [184, 58] on input "35" at bounding box center [170, 57] width 35 height 16
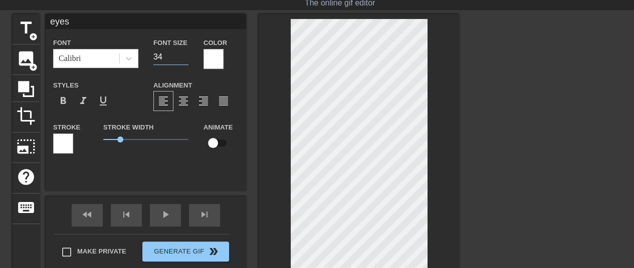
click at [184, 58] on input "34" at bounding box center [170, 57] width 35 height 16
click at [184, 58] on input "33" at bounding box center [170, 57] width 35 height 16
click at [184, 58] on input "32" at bounding box center [170, 57] width 35 height 16
click at [184, 58] on input "31" at bounding box center [170, 57] width 35 height 16
click at [184, 58] on input "30" at bounding box center [170, 57] width 35 height 16
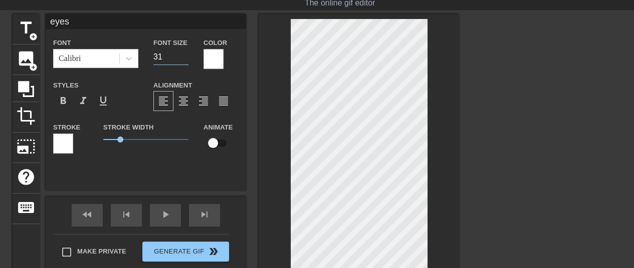
click at [183, 53] on input "31" at bounding box center [170, 57] width 35 height 16
type input "32"
click at [183, 53] on input "32" at bounding box center [170, 57] width 35 height 16
click at [169, 162] on div "Stroke Width 1" at bounding box center [146, 142] width 100 height 42
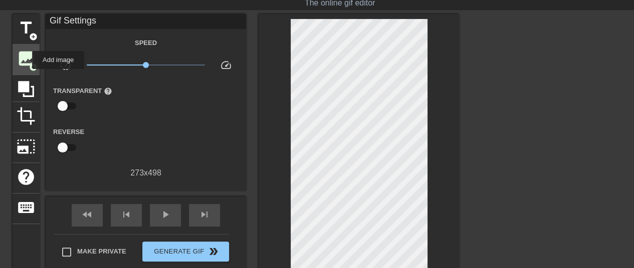
click at [26, 60] on span "image" at bounding box center [26, 58] width 19 height 19
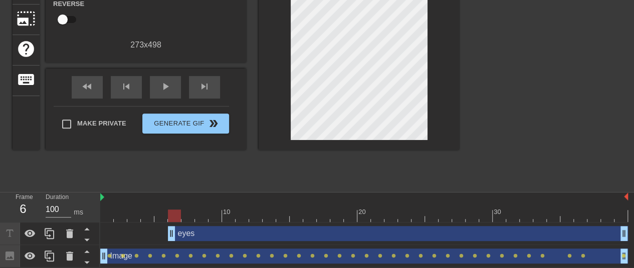
scroll to position [155, 0]
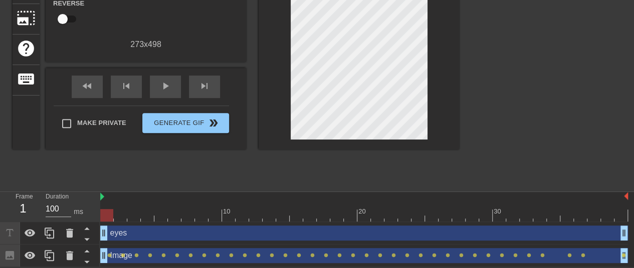
drag, startPoint x: 172, startPoint y: 235, endPoint x: 106, endPoint y: 232, distance: 66.2
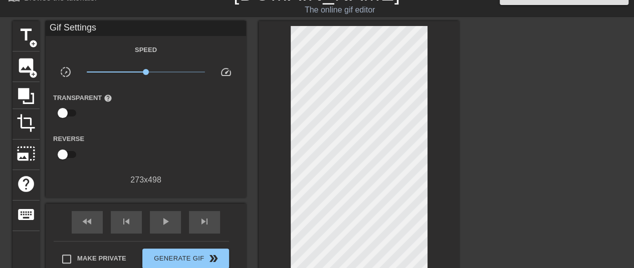
scroll to position [18, 0]
click at [518, 64] on div at bounding box center [546, 172] width 150 height 301
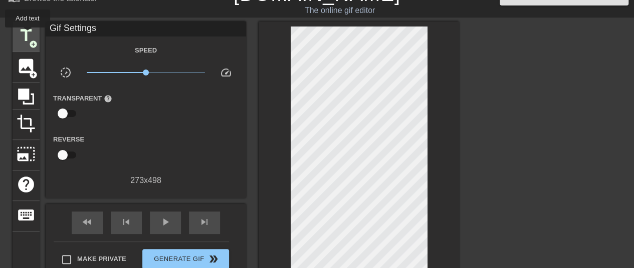
click at [28, 35] on span "title" at bounding box center [26, 35] width 19 height 19
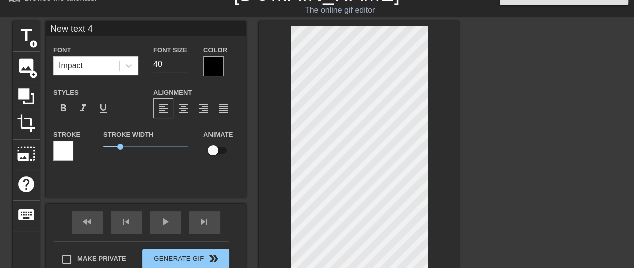
click at [70, 154] on div at bounding box center [63, 151] width 20 height 20
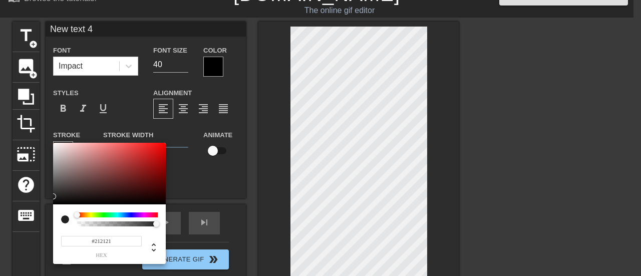
type input "#000000"
drag, startPoint x: 104, startPoint y: 181, endPoint x: 38, endPoint y: 211, distance: 72.6
click at [38, 211] on div "#000000 hex" at bounding box center [320, 138] width 641 height 276
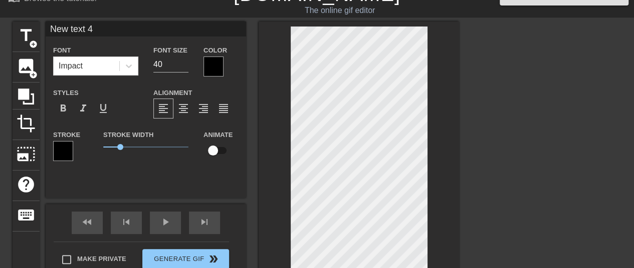
scroll to position [1, 1]
type input "}"
type textarea "}"
type input "\"
type textarea "\"
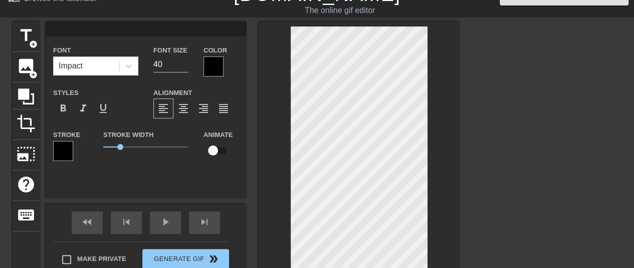
scroll to position [1, 1]
type input "\"
type textarea "\"
type input "|"
type textarea "|"
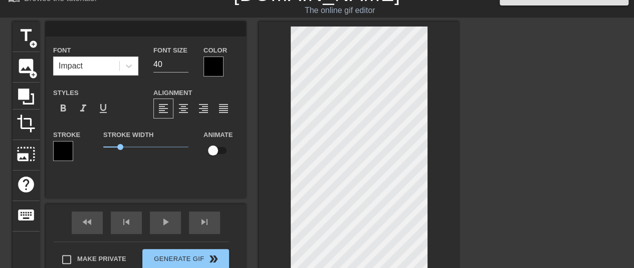
type input "\"
type textarea "\"
type input "|"
type textarea "|"
type input "||"
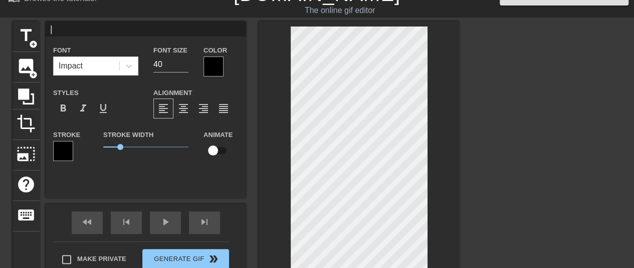
type textarea "||"
type input "|||"
type textarea "|||"
type input "||"
type textarea "||"
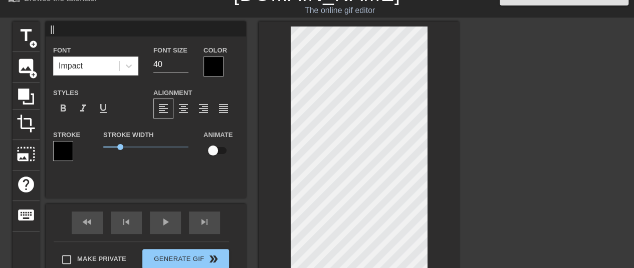
type input "|"
type textarea "|"
type input "\"
type textarea "\"
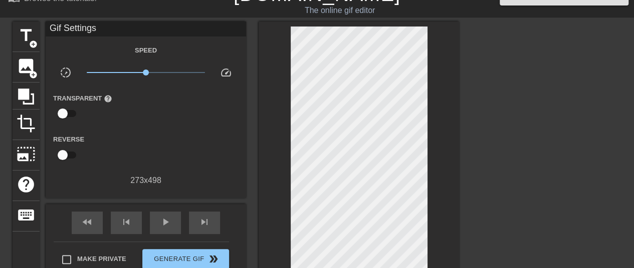
click at [489, 121] on div at bounding box center [546, 172] width 150 height 301
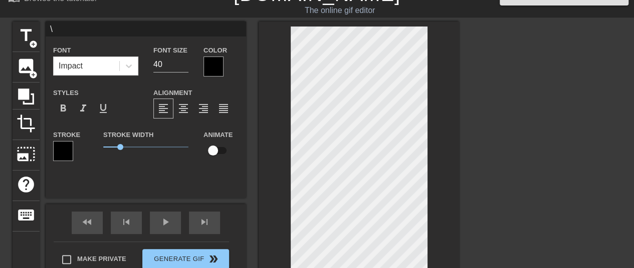
click at [434, 37] on div at bounding box center [358, 154] width 200 height 264
type input "eyes"
type input "32"
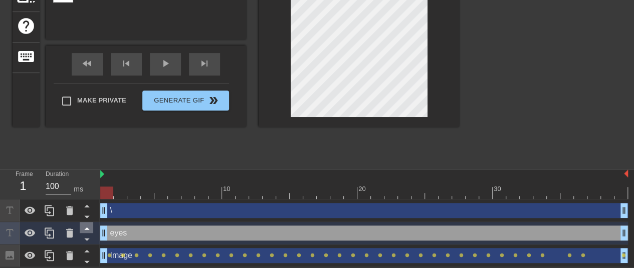
click at [87, 225] on icon at bounding box center [87, 228] width 13 height 13
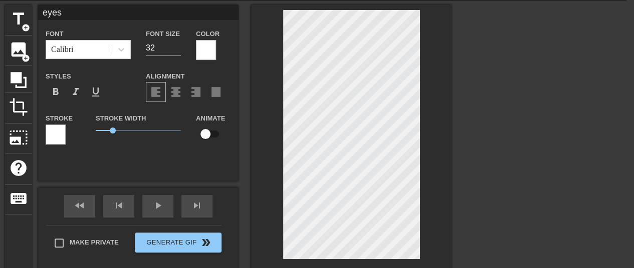
scroll to position [0, 8]
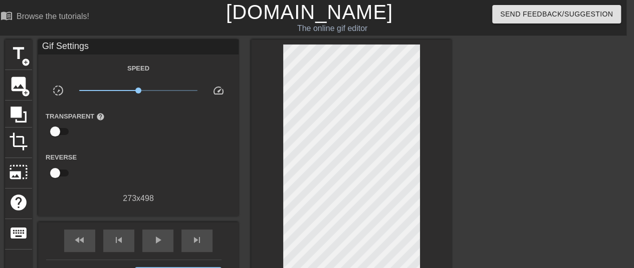
click at [482, 85] on div at bounding box center [538, 190] width 150 height 301
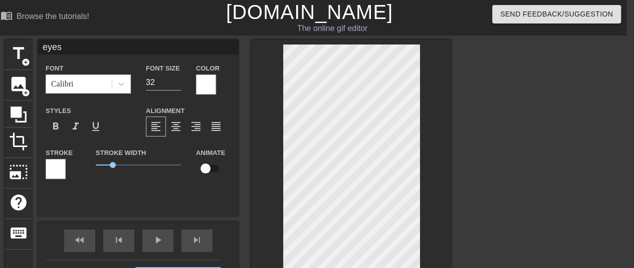
click at [558, 101] on div at bounding box center [538, 190] width 150 height 301
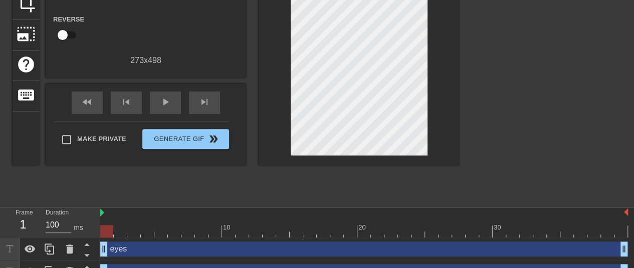
scroll to position [143, 0]
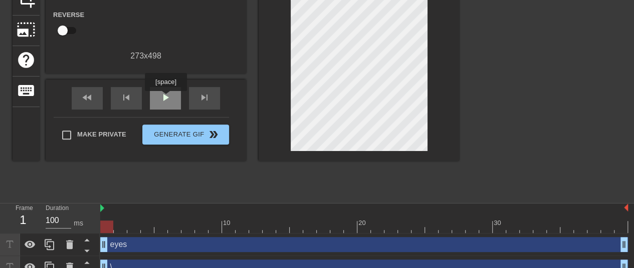
click at [165, 98] on span "play_arrow" at bounding box center [165, 98] width 12 height 12
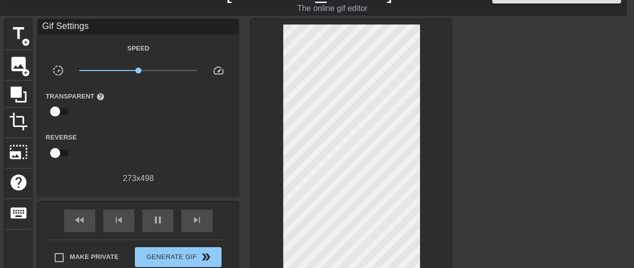
scroll to position [20, 8]
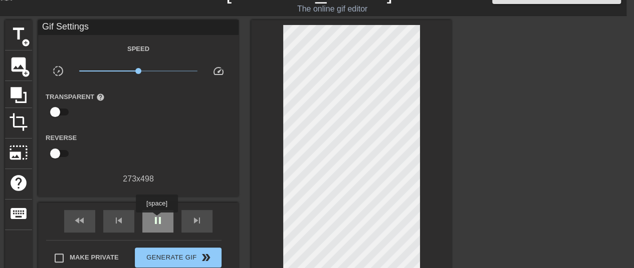
type input "100"
click at [156, 220] on span "pause" at bounding box center [158, 221] width 12 height 12
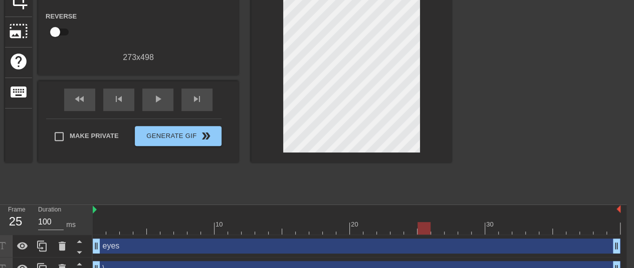
scroll to position [178, 8]
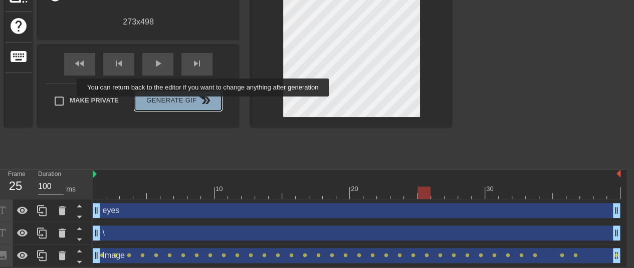
click at [204, 104] on span "double_arrow" at bounding box center [206, 101] width 12 height 12
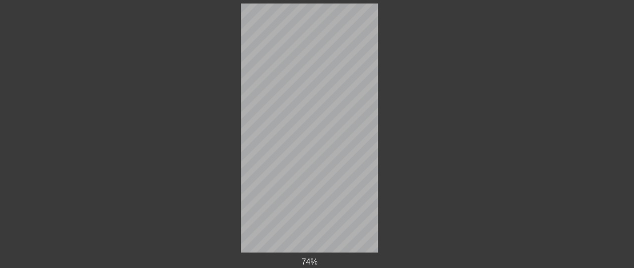
scroll to position [35, 8]
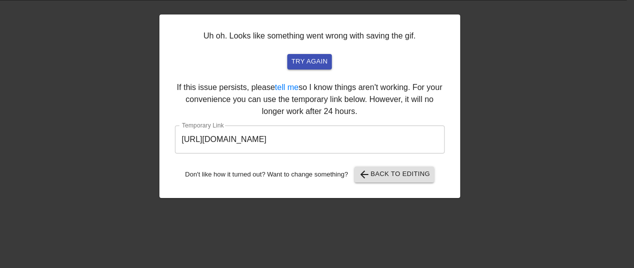
click at [333, 146] on input "[URL][DOMAIN_NAME]" at bounding box center [309, 140] width 269 height 28
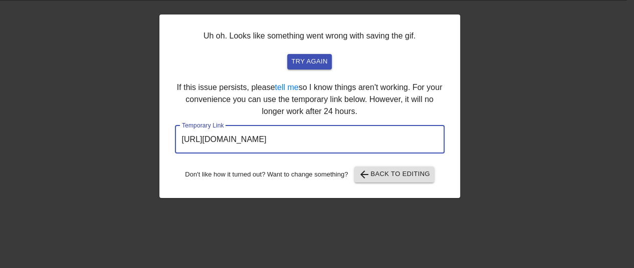
click at [333, 146] on input "[URL][DOMAIN_NAME]" at bounding box center [309, 140] width 269 height 28
click at [317, 137] on input "[URL][DOMAIN_NAME]" at bounding box center [309, 140] width 269 height 28
